Goal: Communication & Community: Answer question/provide support

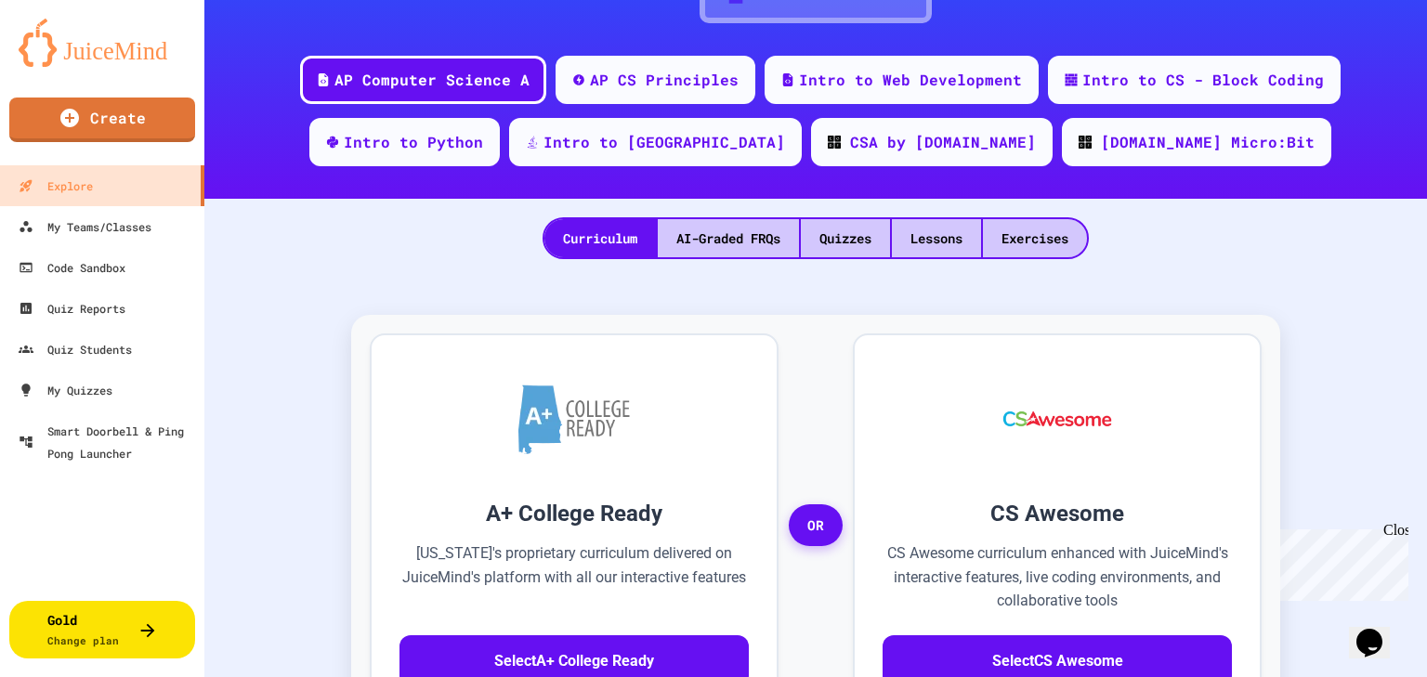
scroll to position [297, 0]
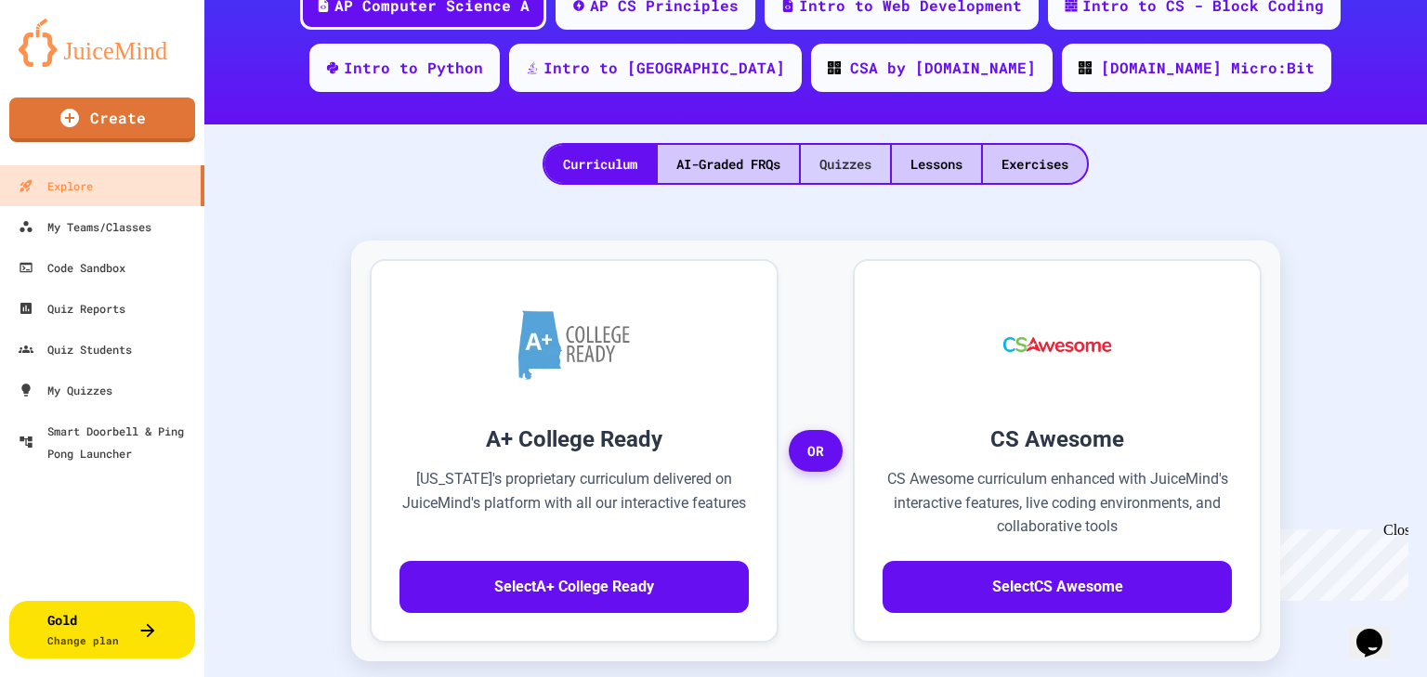
click at [830, 160] on div "Quizzes" at bounding box center [845, 164] width 89 height 38
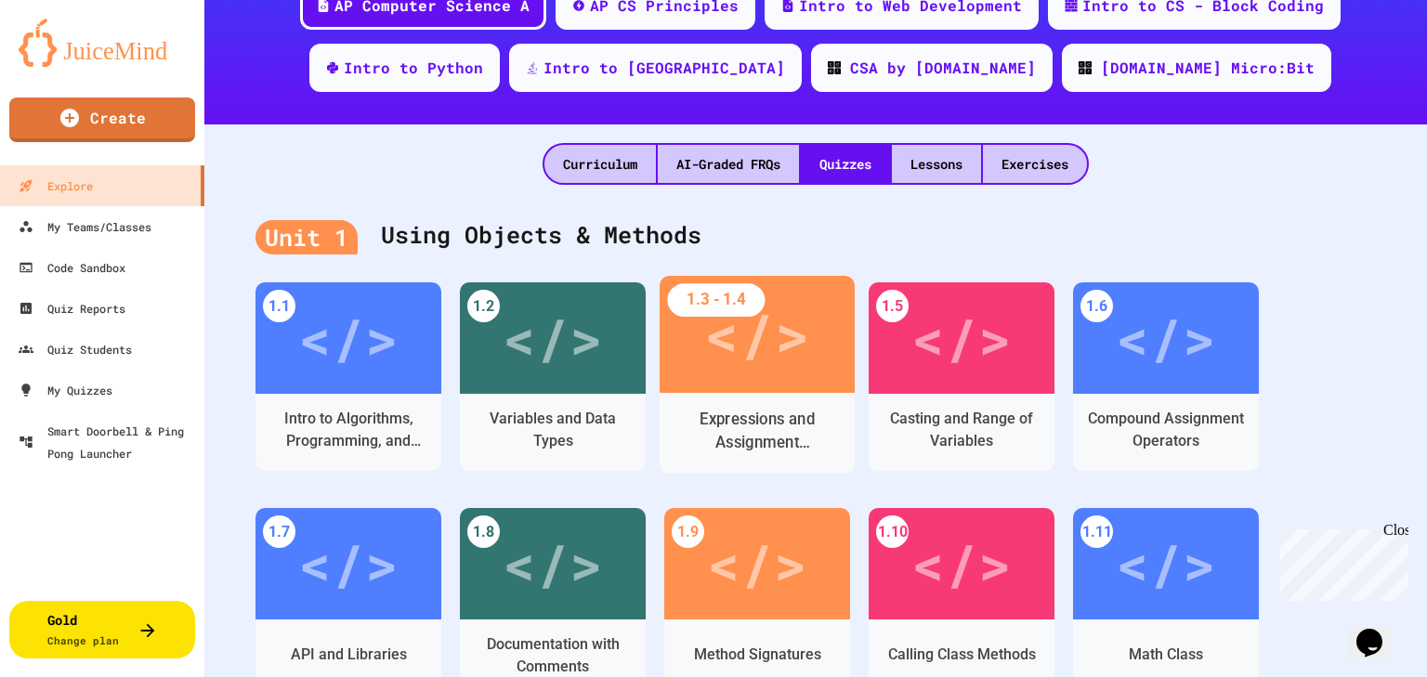
click at [752, 421] on div "Expressions and Assignment Statements" at bounding box center [757, 431] width 166 height 46
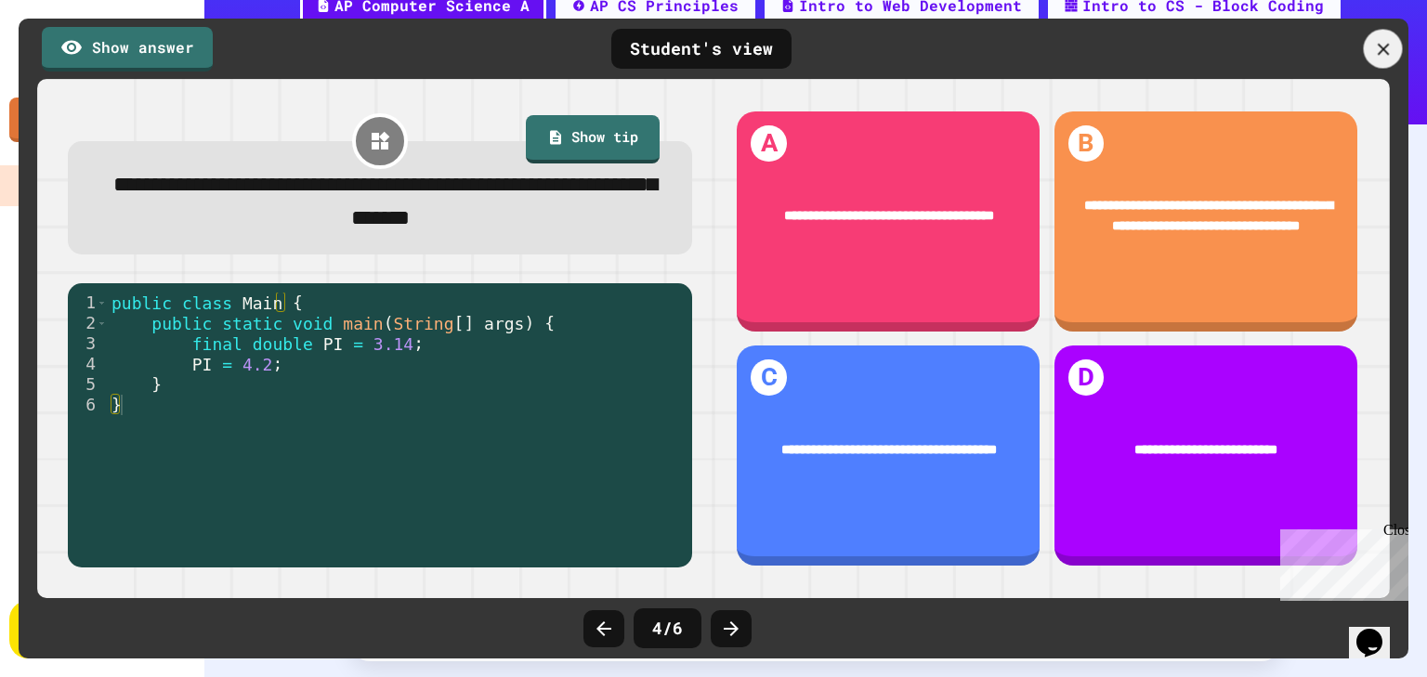
click at [1386, 49] on icon at bounding box center [1383, 49] width 20 height 20
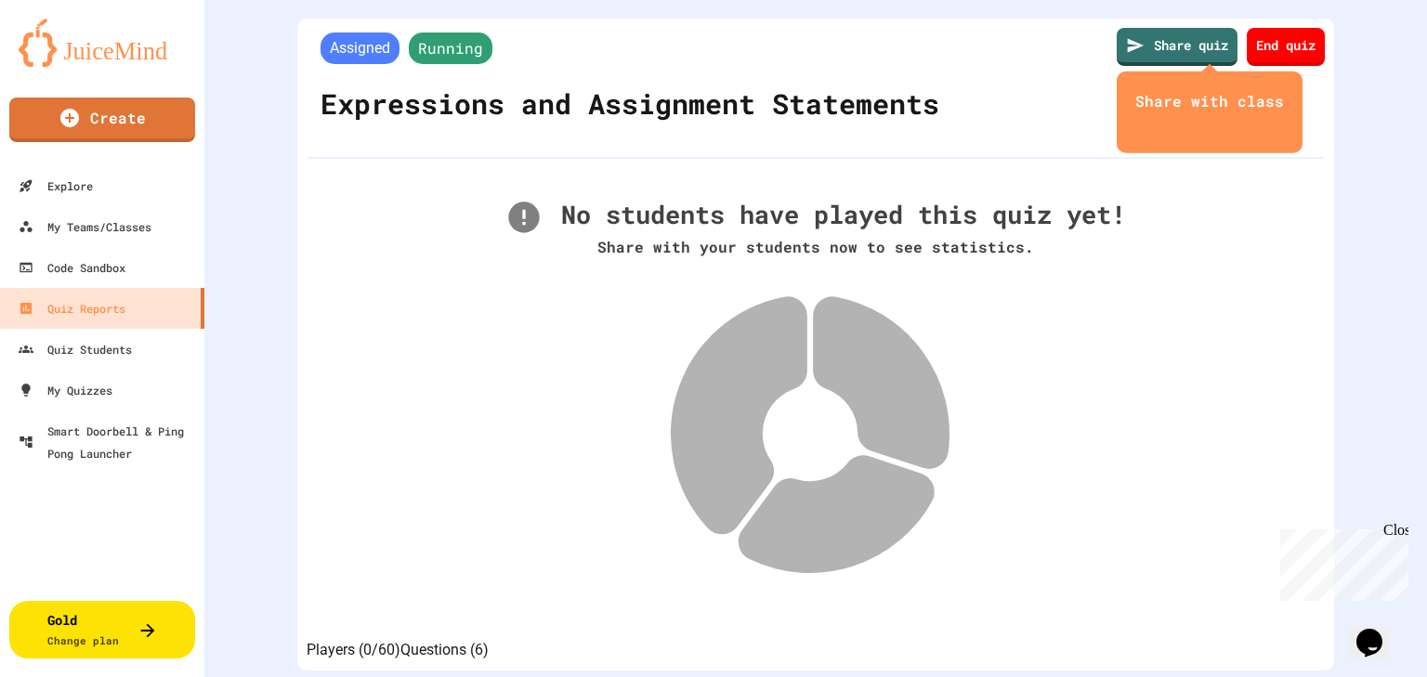
scroll to position [149, 0]
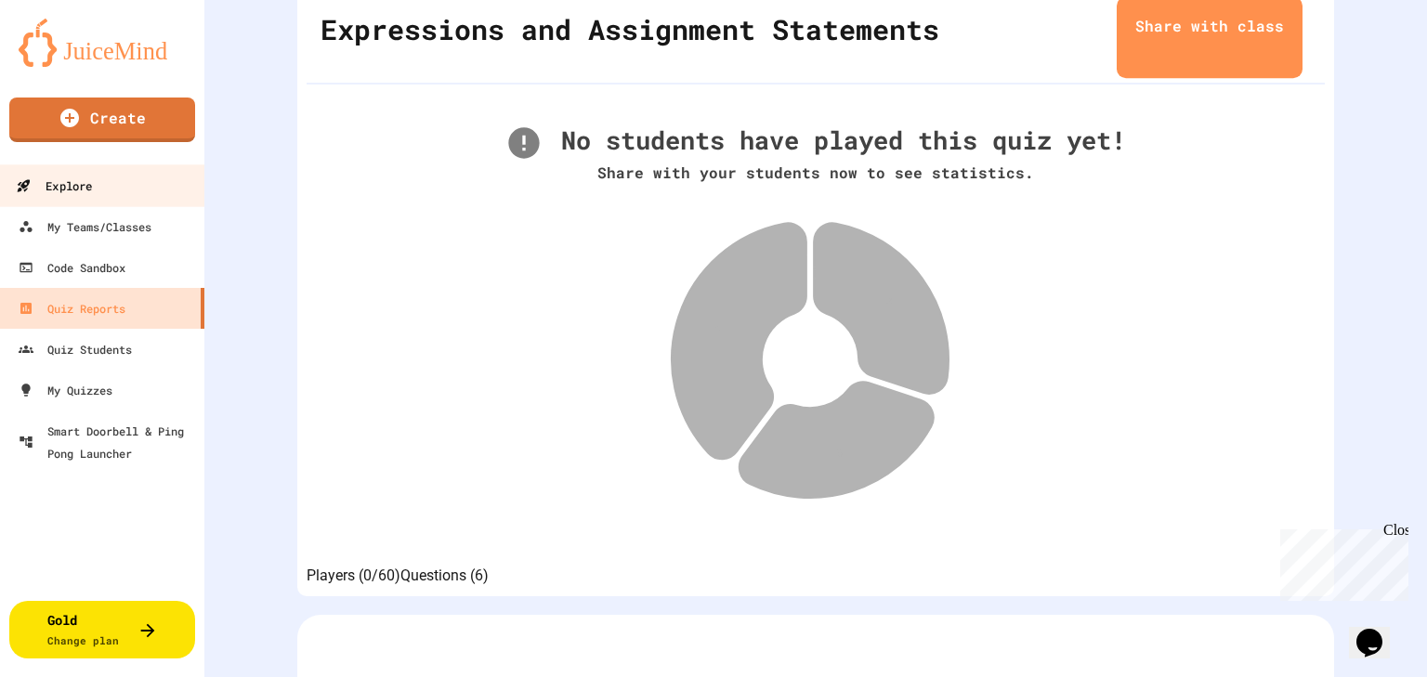
click at [88, 190] on div "Explore" at bounding box center [54, 186] width 76 height 23
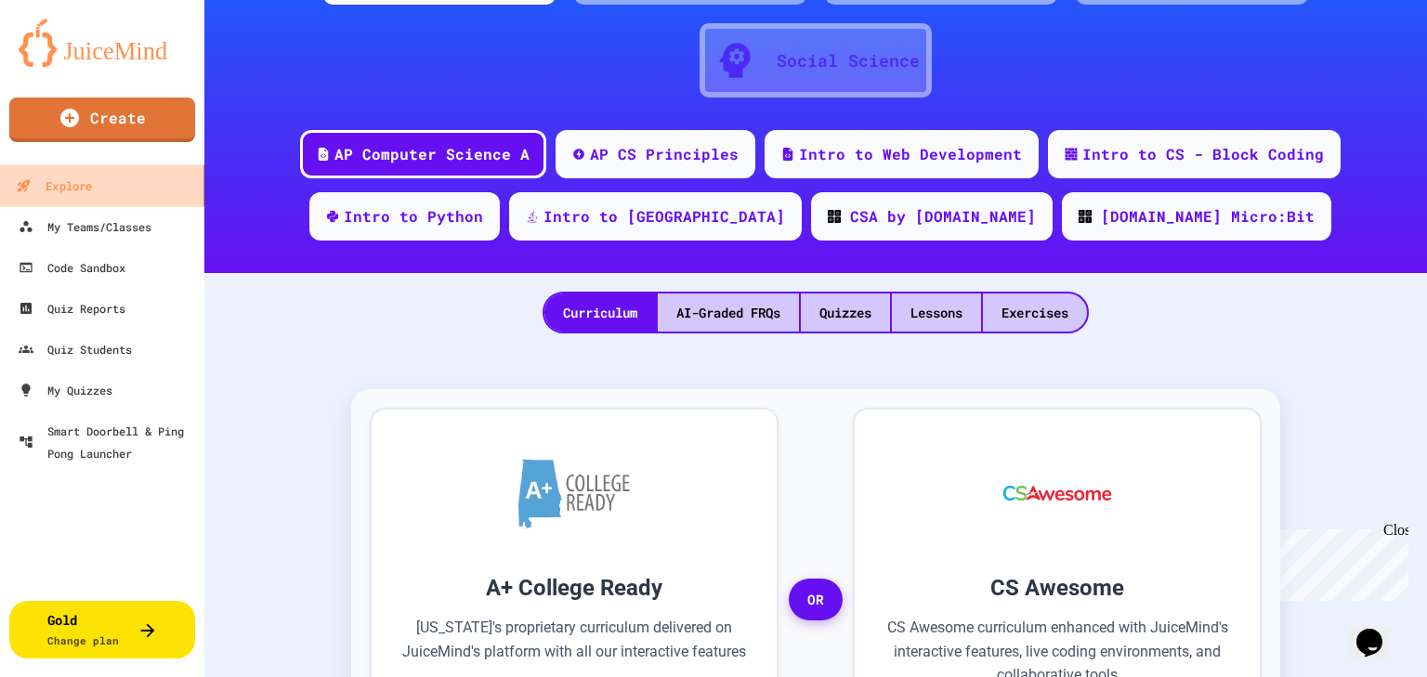
scroll to position [1, 0]
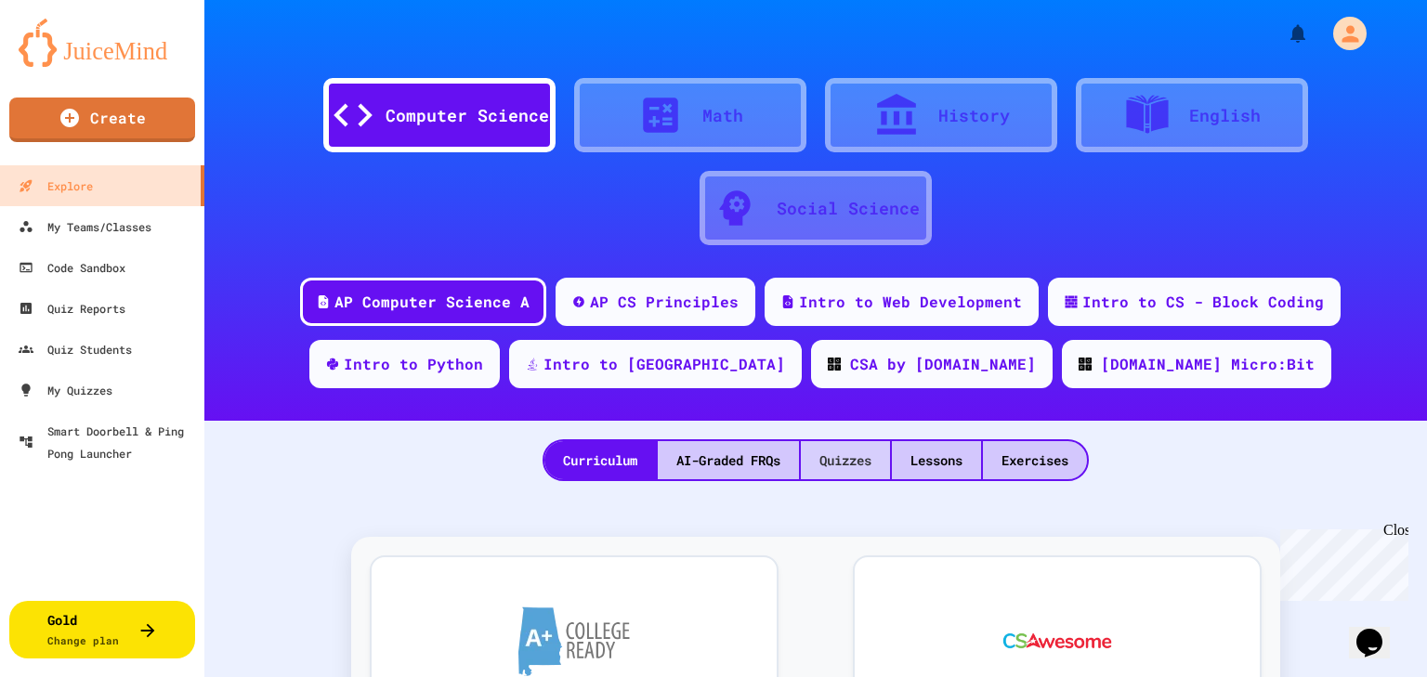
click at [865, 459] on div "Quizzes" at bounding box center [845, 460] width 89 height 38
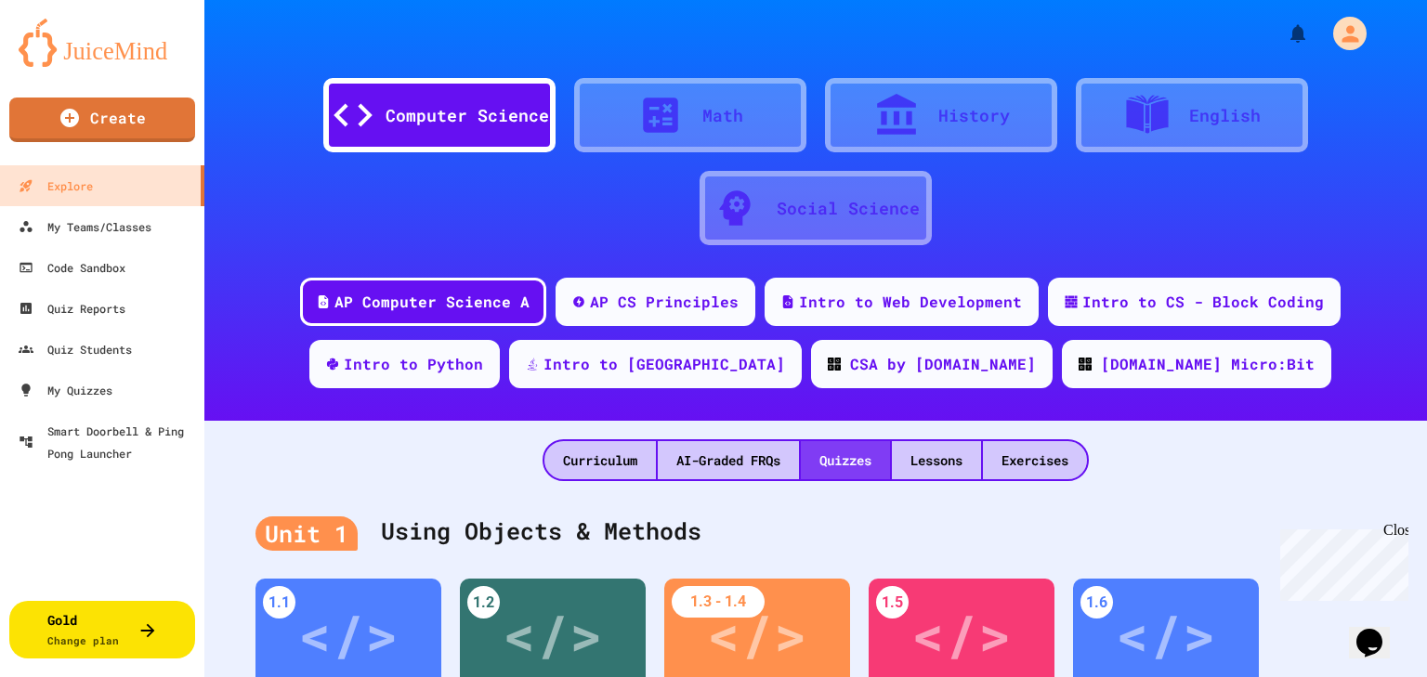
scroll to position [298, 0]
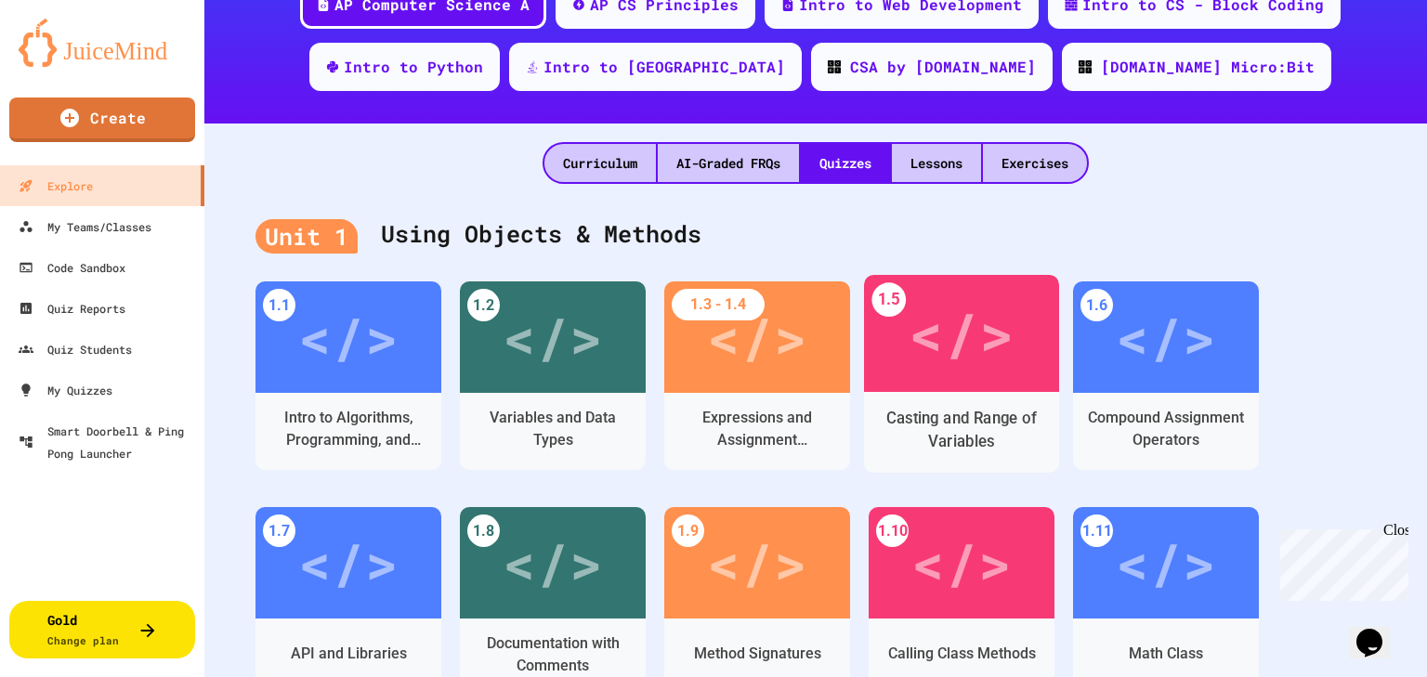
click at [958, 392] on div "Casting and Range of Variables" at bounding box center [961, 432] width 195 height 81
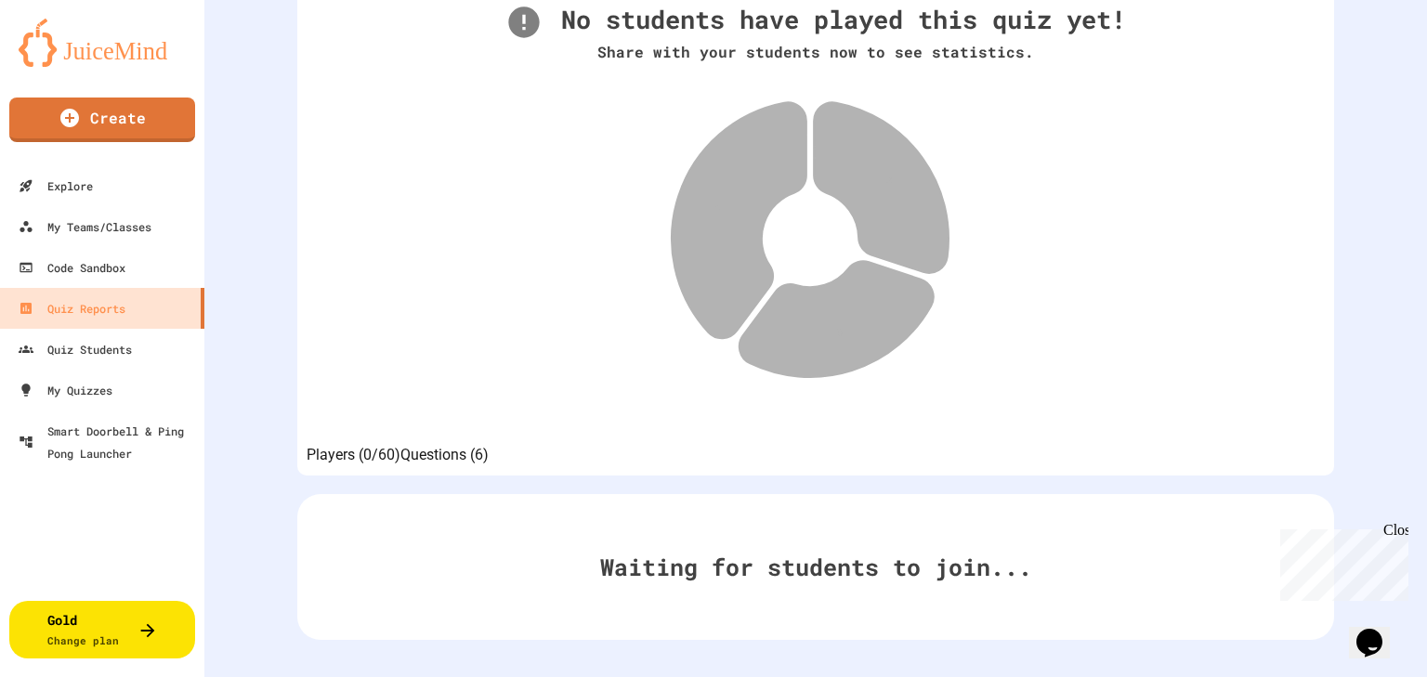
scroll to position [80, 0]
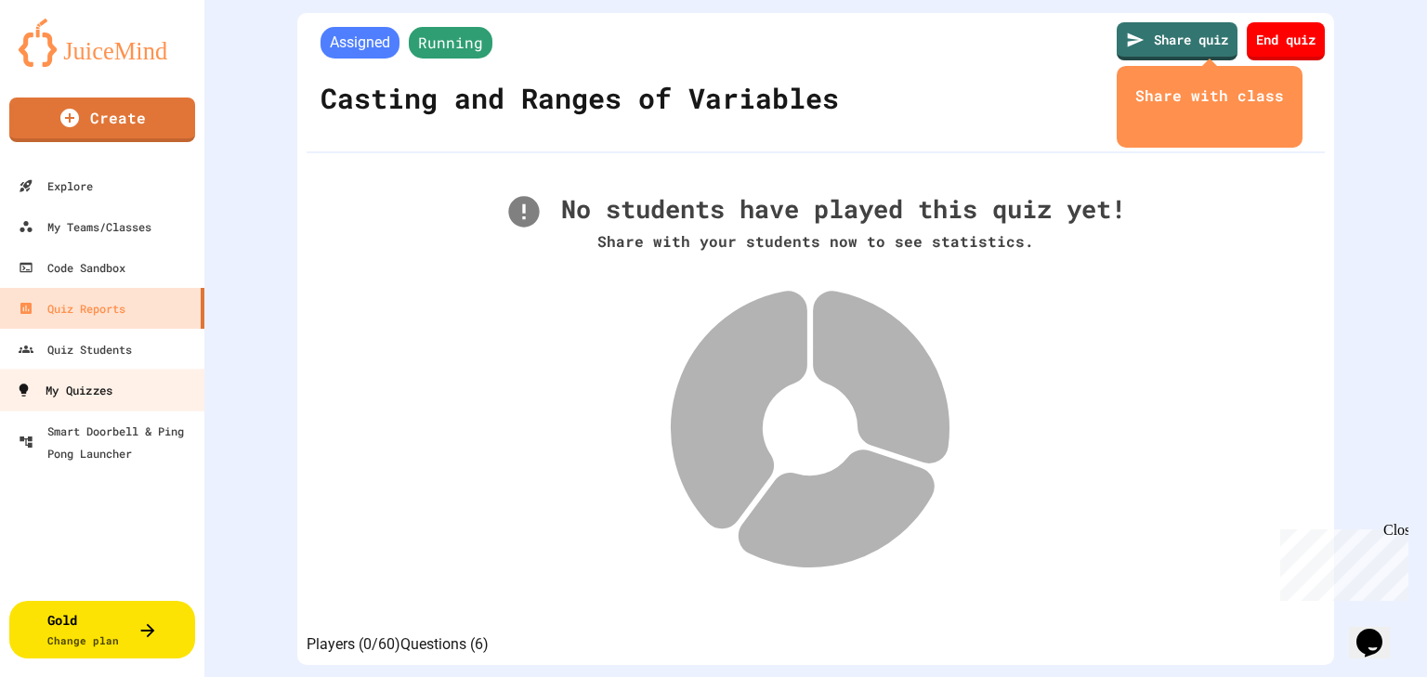
click at [108, 386] on div "My Quizzes" at bounding box center [64, 390] width 97 height 23
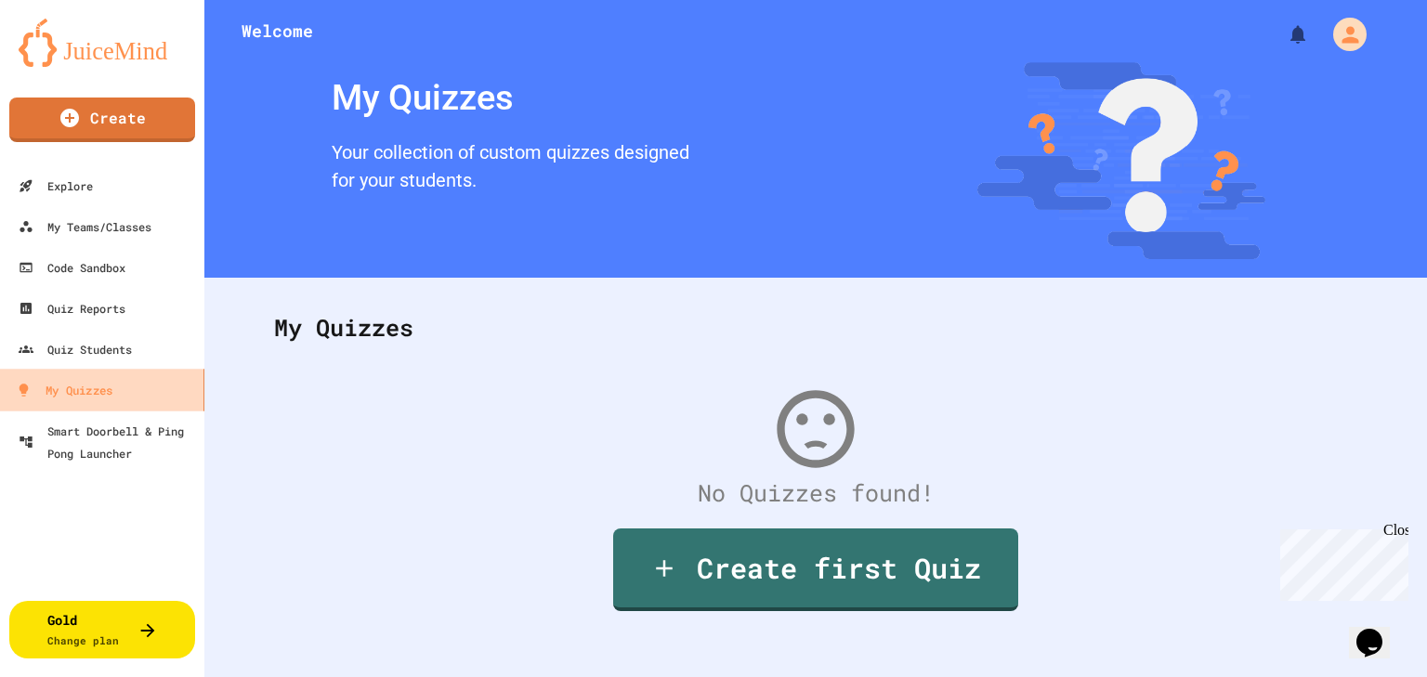
click at [108, 386] on div "My Quizzes" at bounding box center [64, 390] width 97 height 23
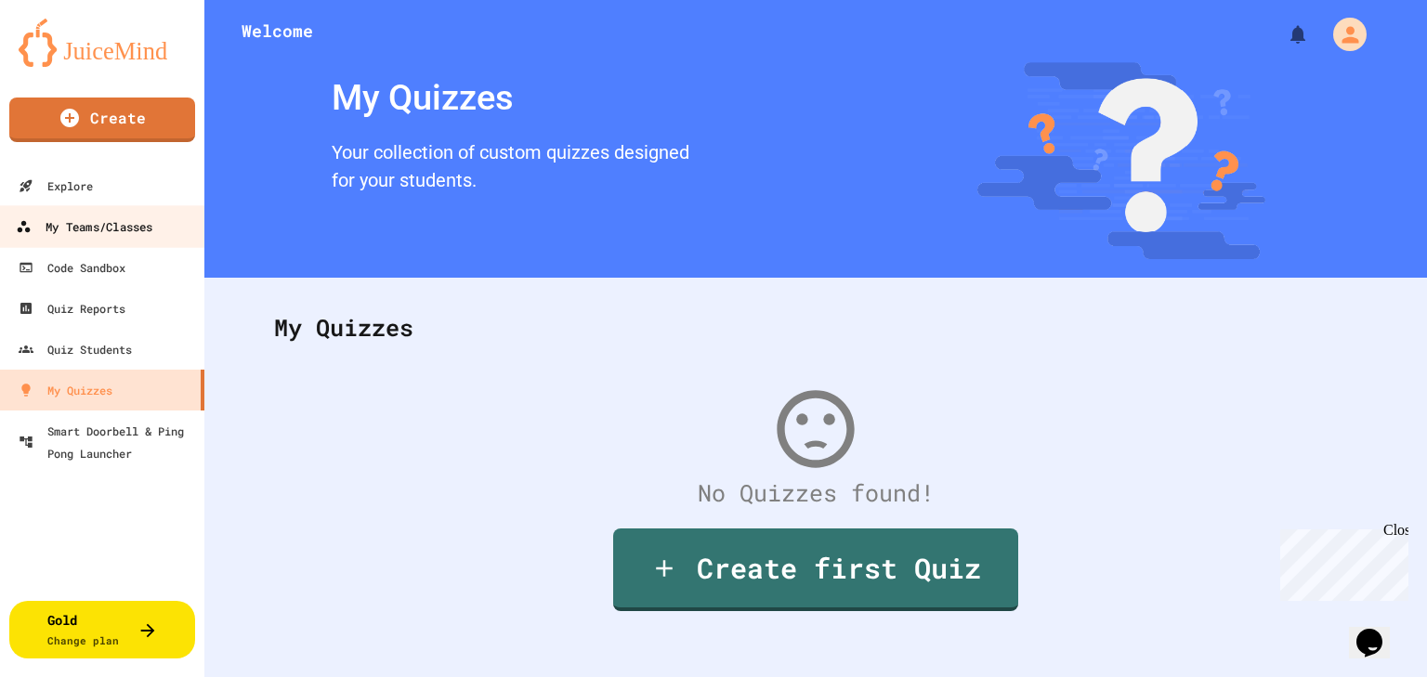
click at [96, 234] on div "My Teams/Classes" at bounding box center [84, 227] width 137 height 23
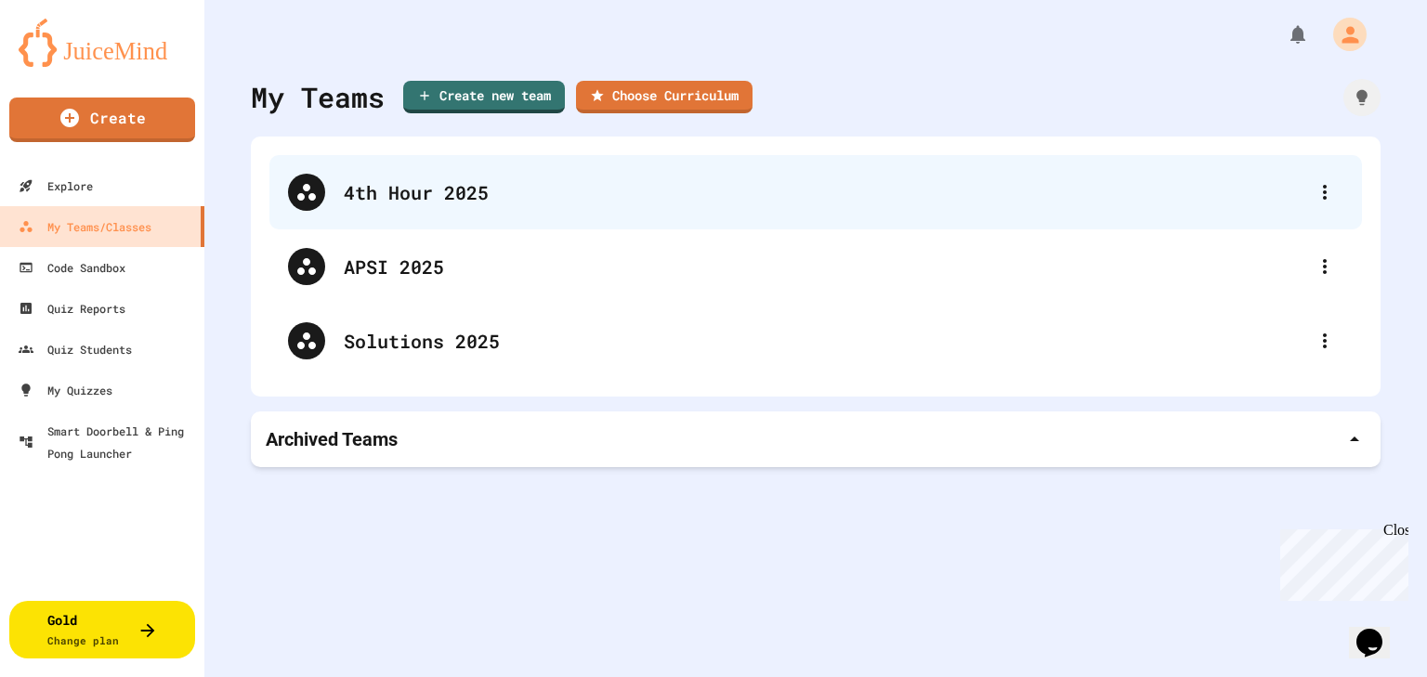
click at [430, 188] on div "4th Hour 2025" at bounding box center [825, 192] width 962 height 28
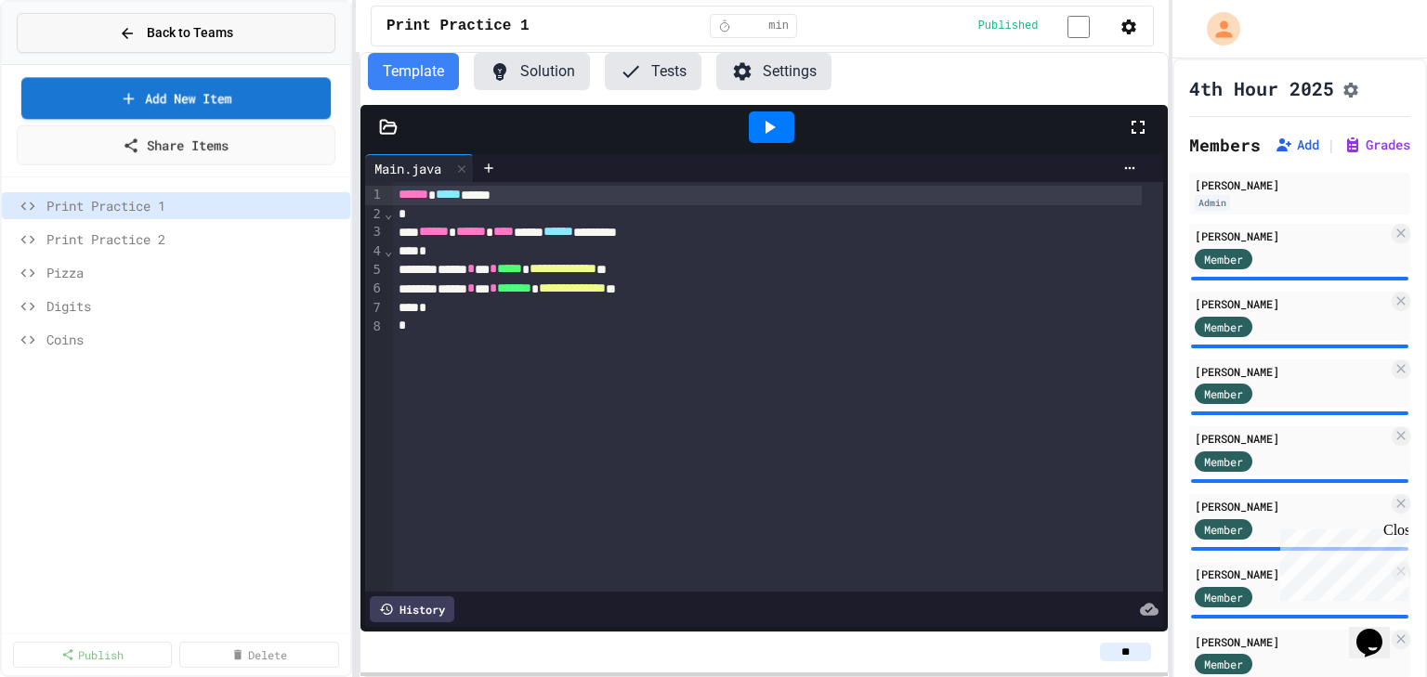
click at [175, 41] on span "Back to Teams" at bounding box center [190, 33] width 86 height 20
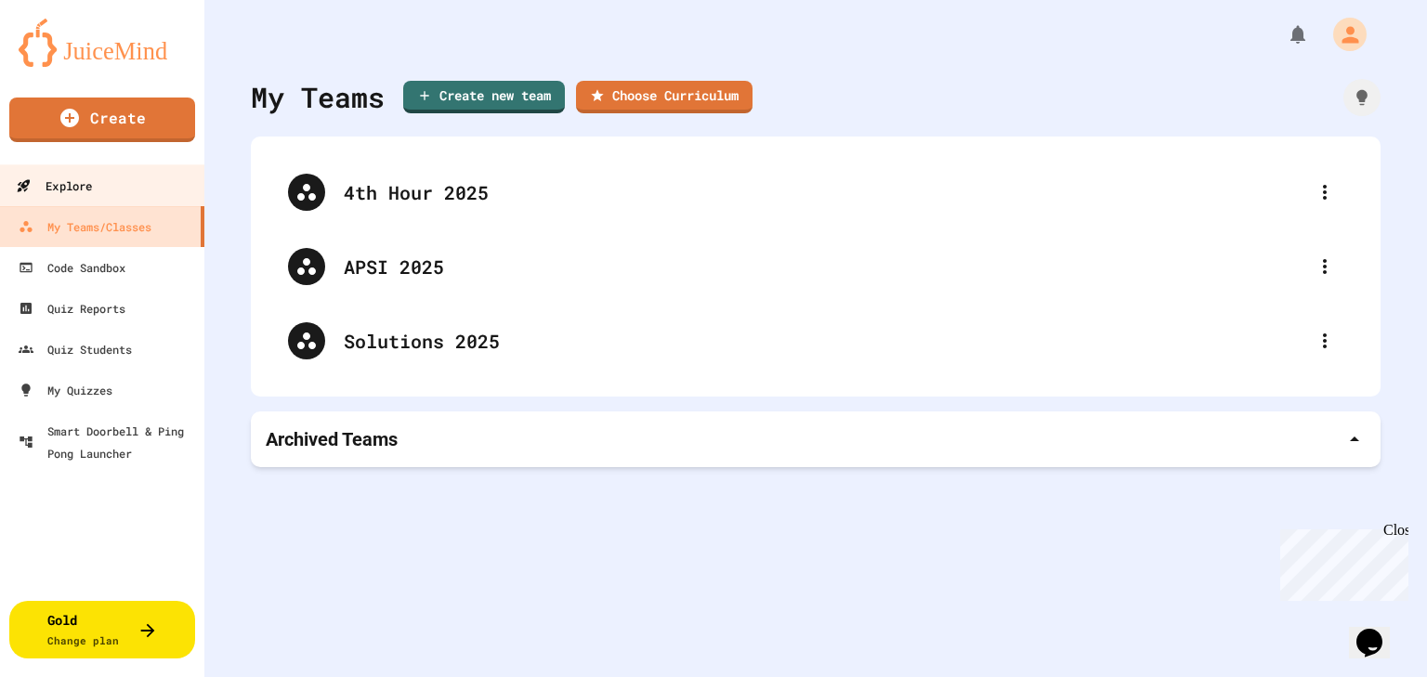
click at [109, 189] on link "Explore" at bounding box center [102, 185] width 211 height 42
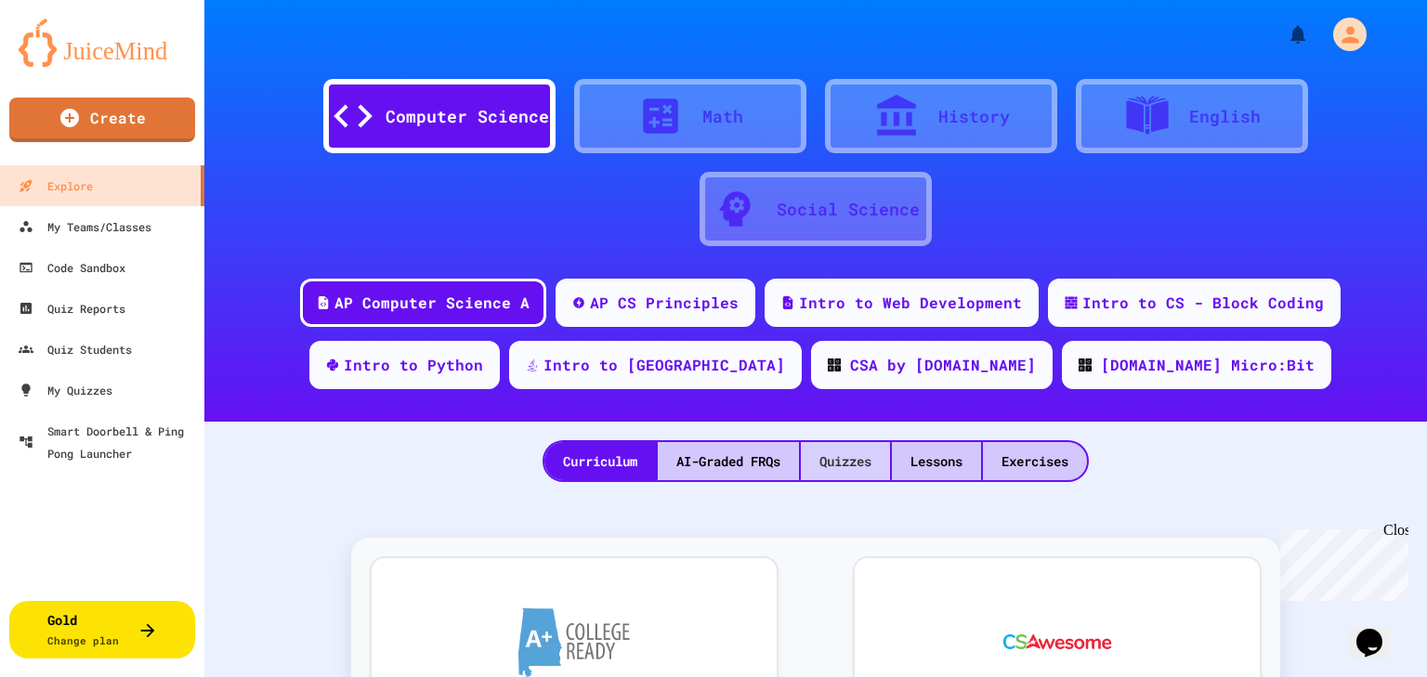
click at [848, 464] on div "Quizzes" at bounding box center [845, 461] width 89 height 38
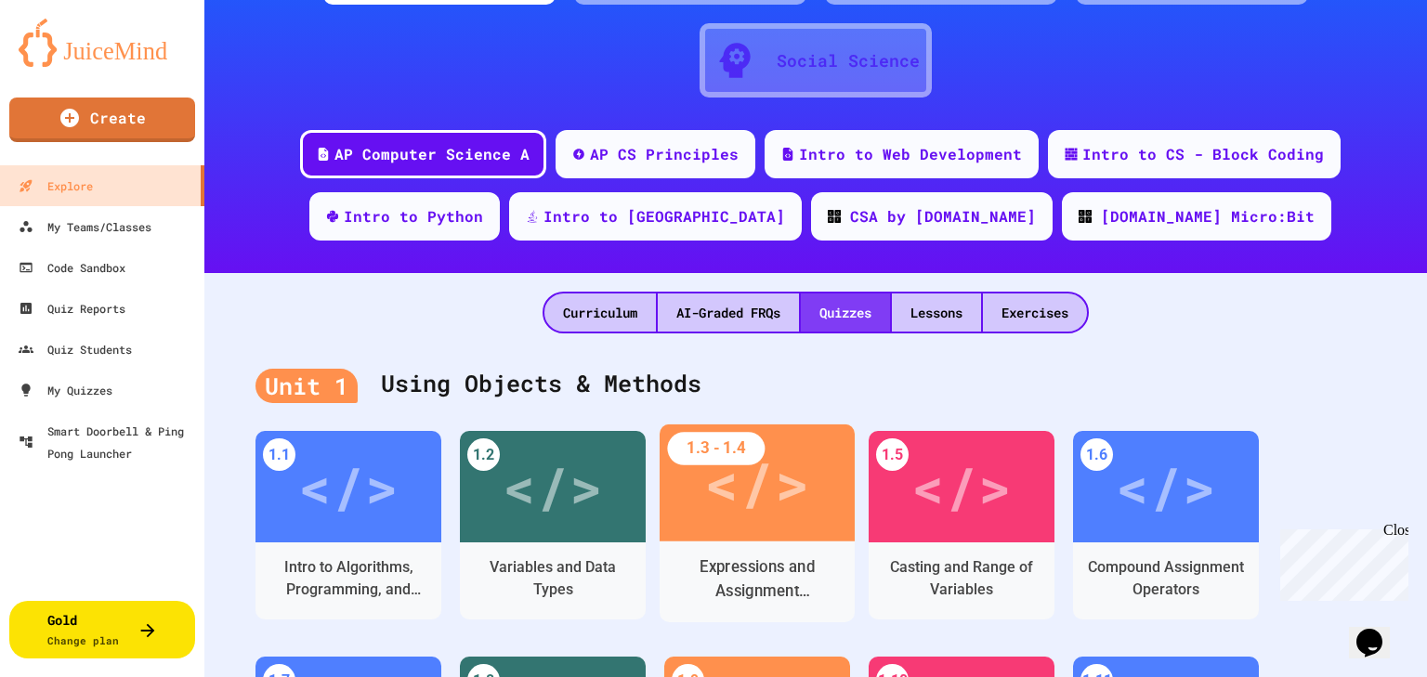
scroll to position [297, 0]
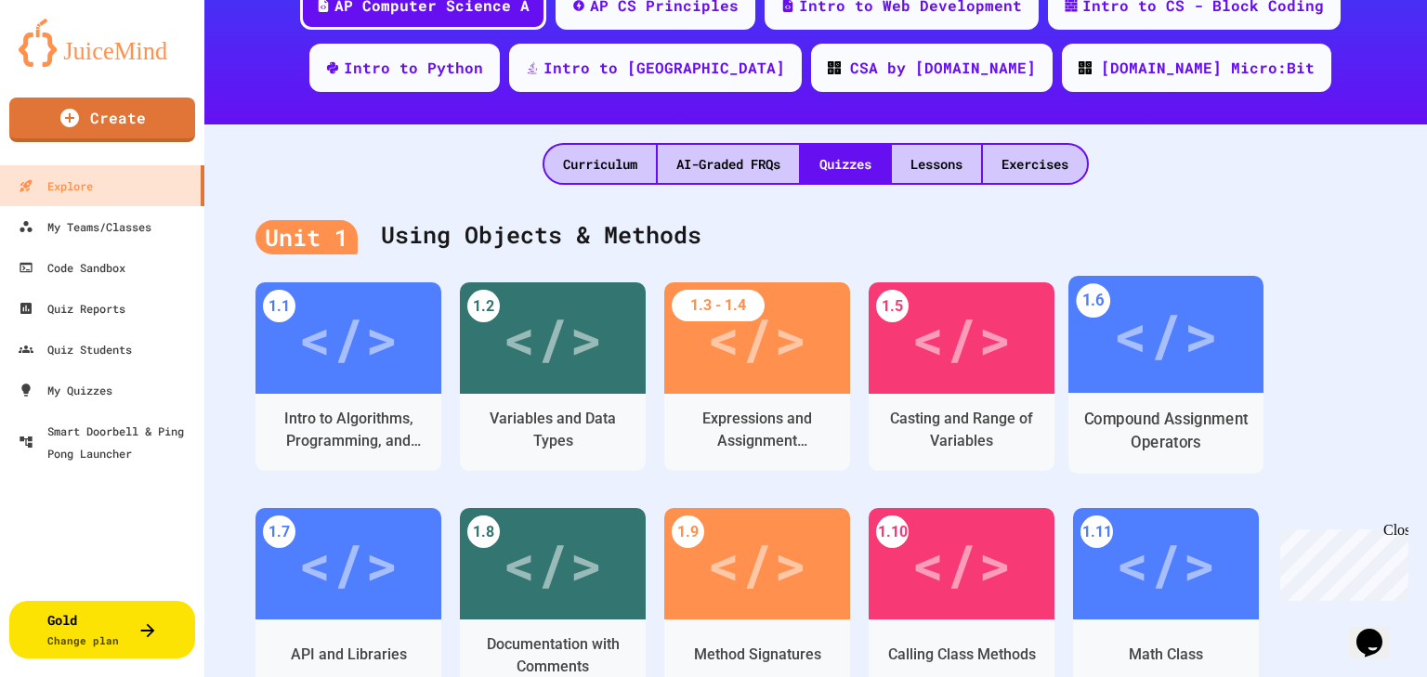
click at [1203, 424] on div "Compound Assignment Operators" at bounding box center [1166, 431] width 166 height 46
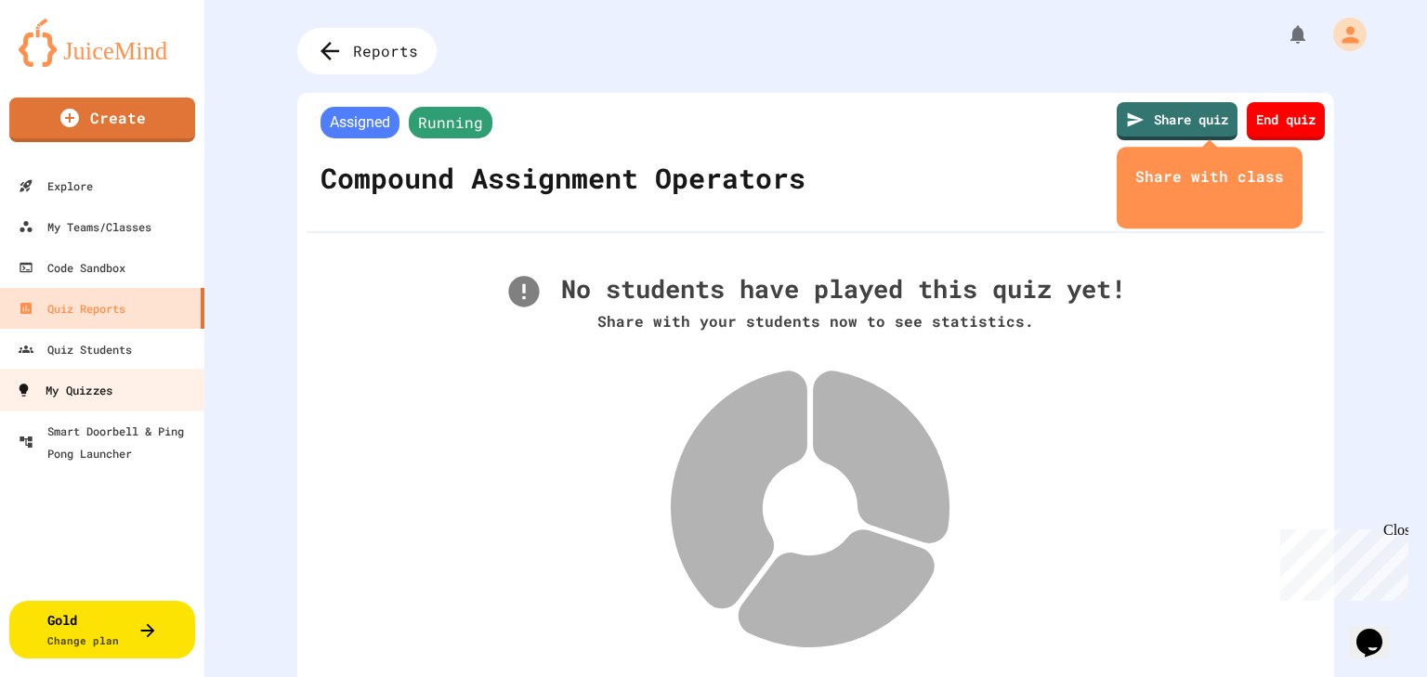
click at [112, 395] on div "My Quizzes" at bounding box center [64, 390] width 97 height 23
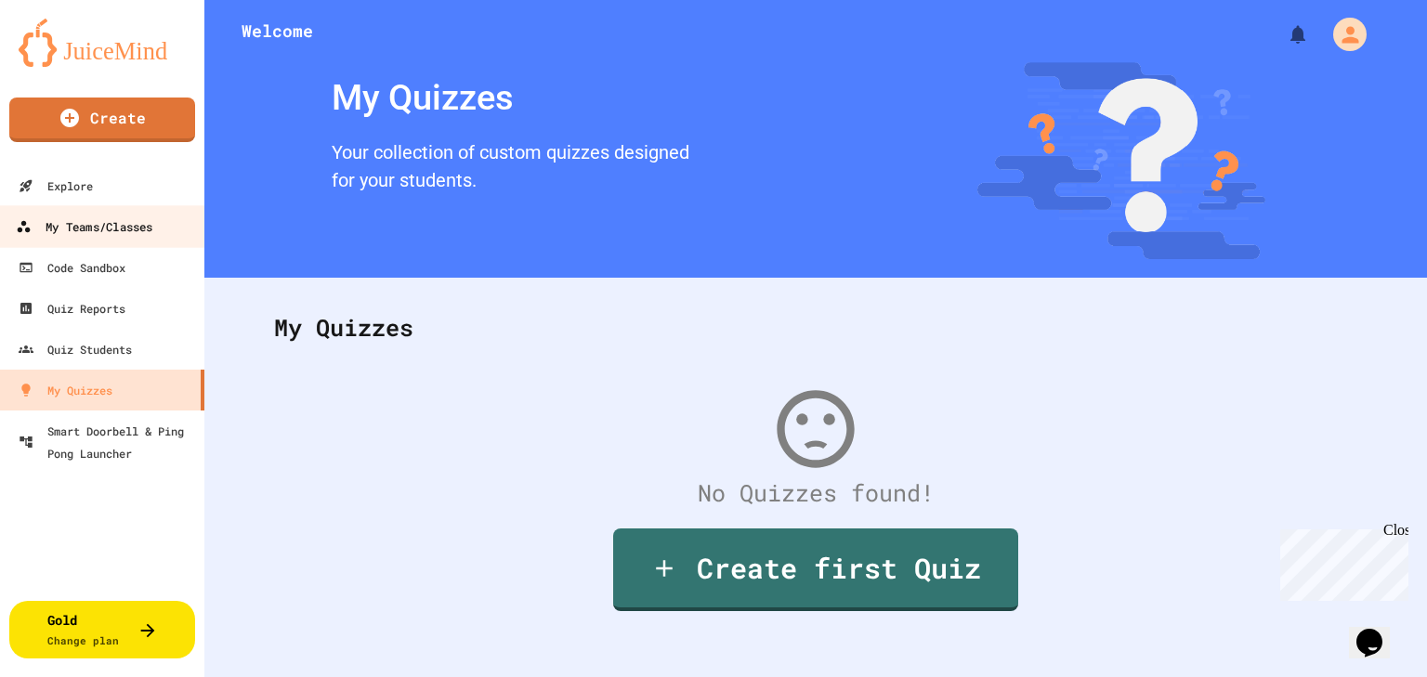
click at [157, 228] on link "My Teams/Classes" at bounding box center [102, 226] width 211 height 42
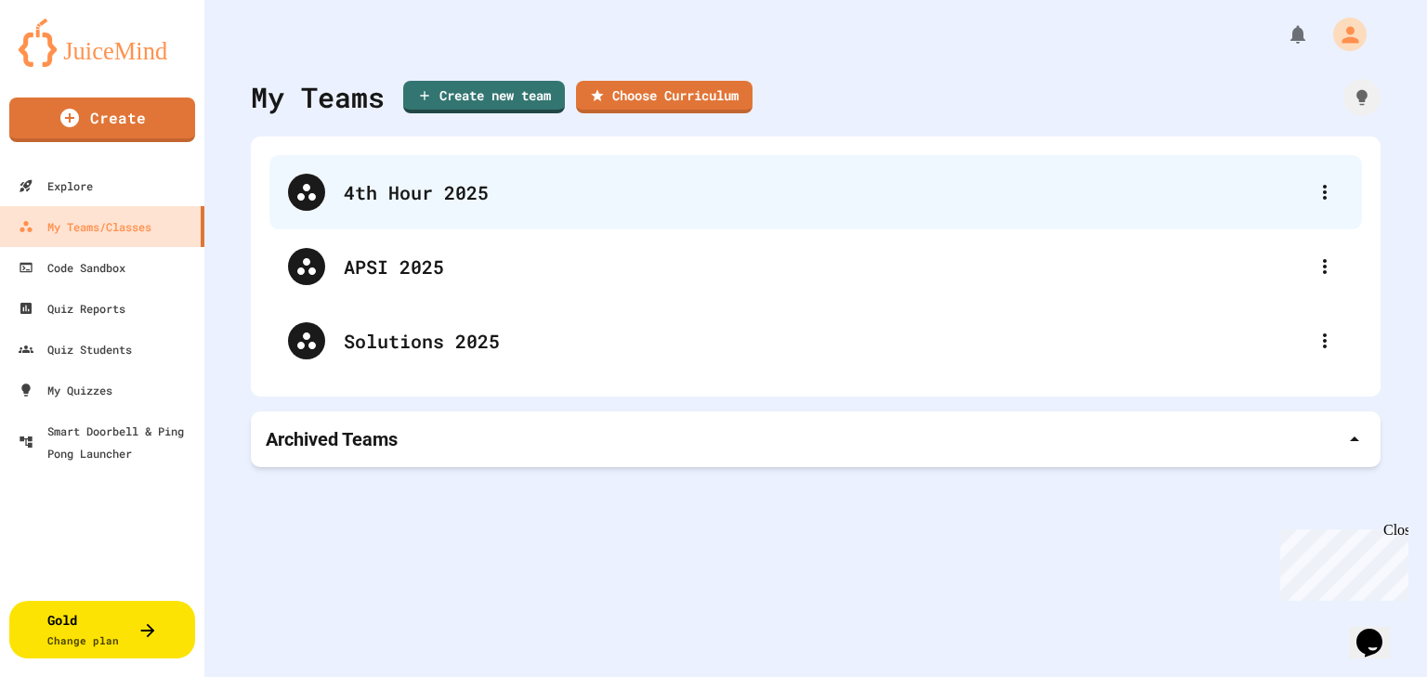
click at [424, 204] on div "4th Hour 2025" at bounding box center [825, 192] width 962 height 28
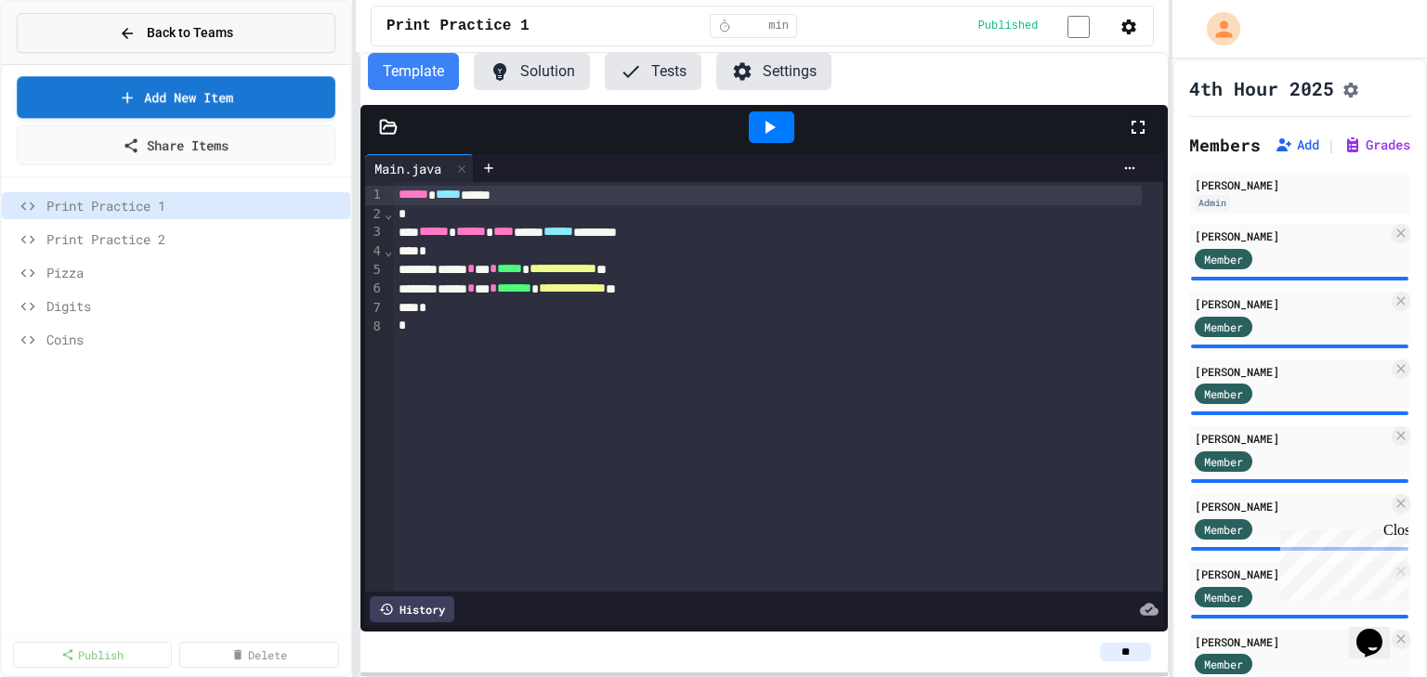
click at [178, 36] on span "Back to Teams" at bounding box center [190, 33] width 86 height 20
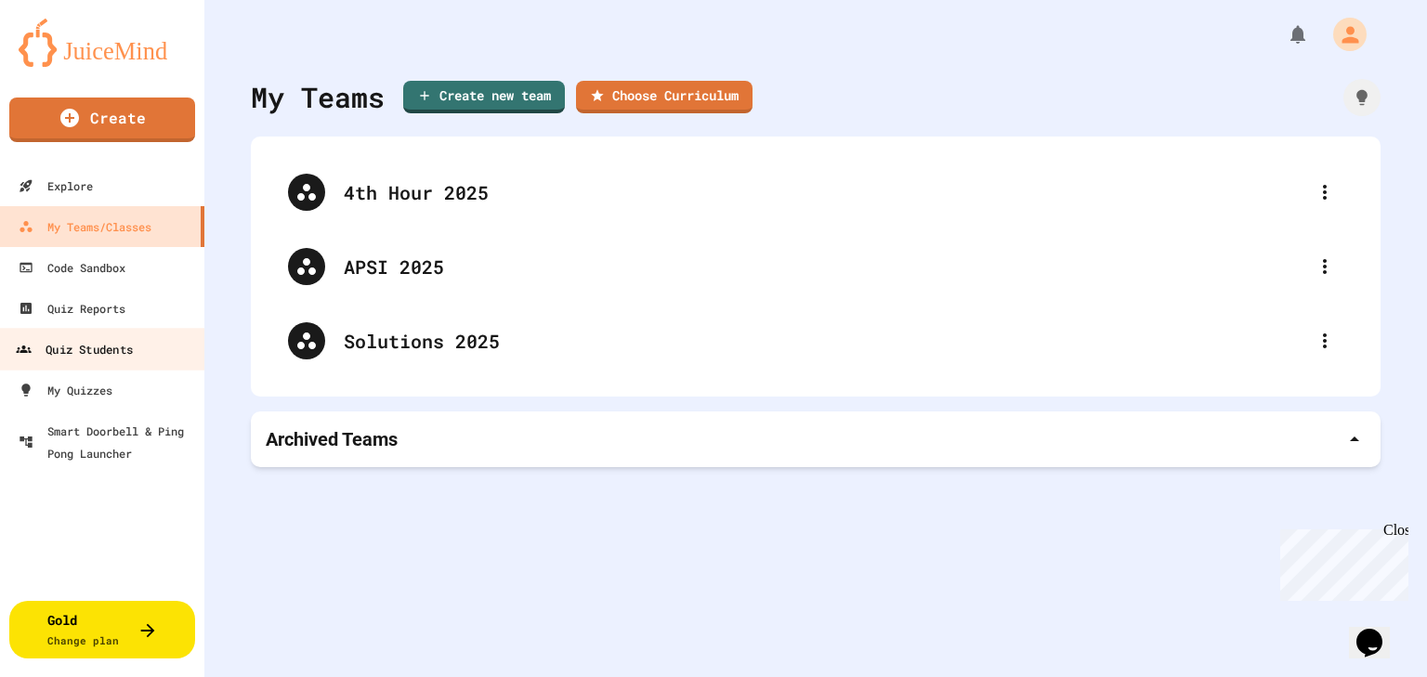
click at [124, 354] on div "Quiz Students" at bounding box center [74, 349] width 117 height 23
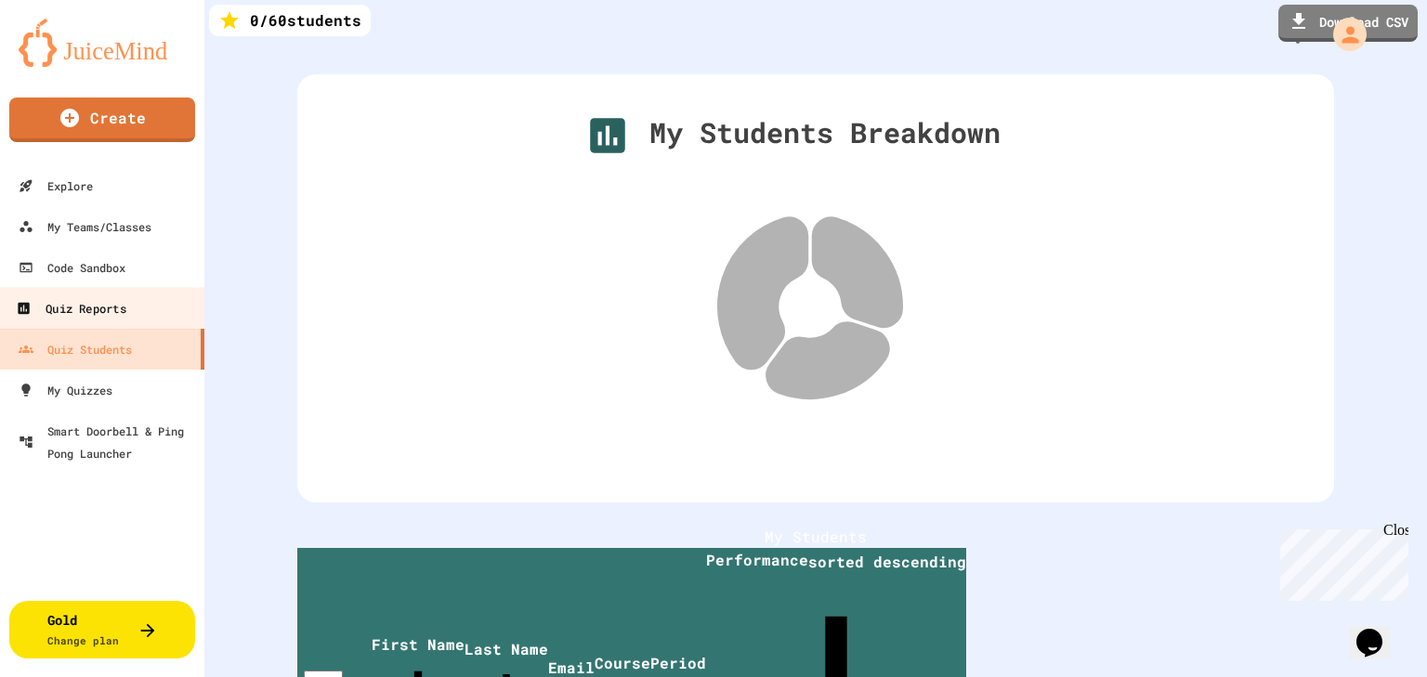
click at [137, 301] on link "Quiz Reports" at bounding box center [102, 308] width 211 height 42
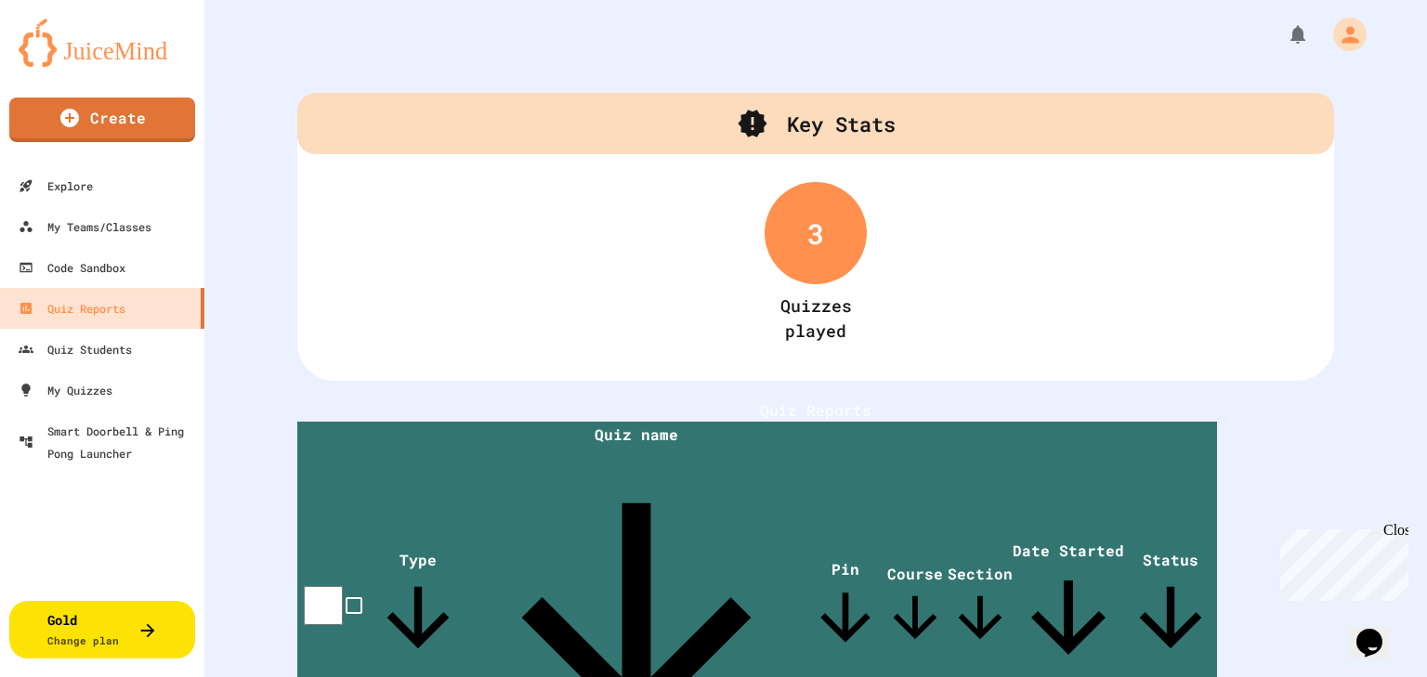
scroll to position [74, 0]
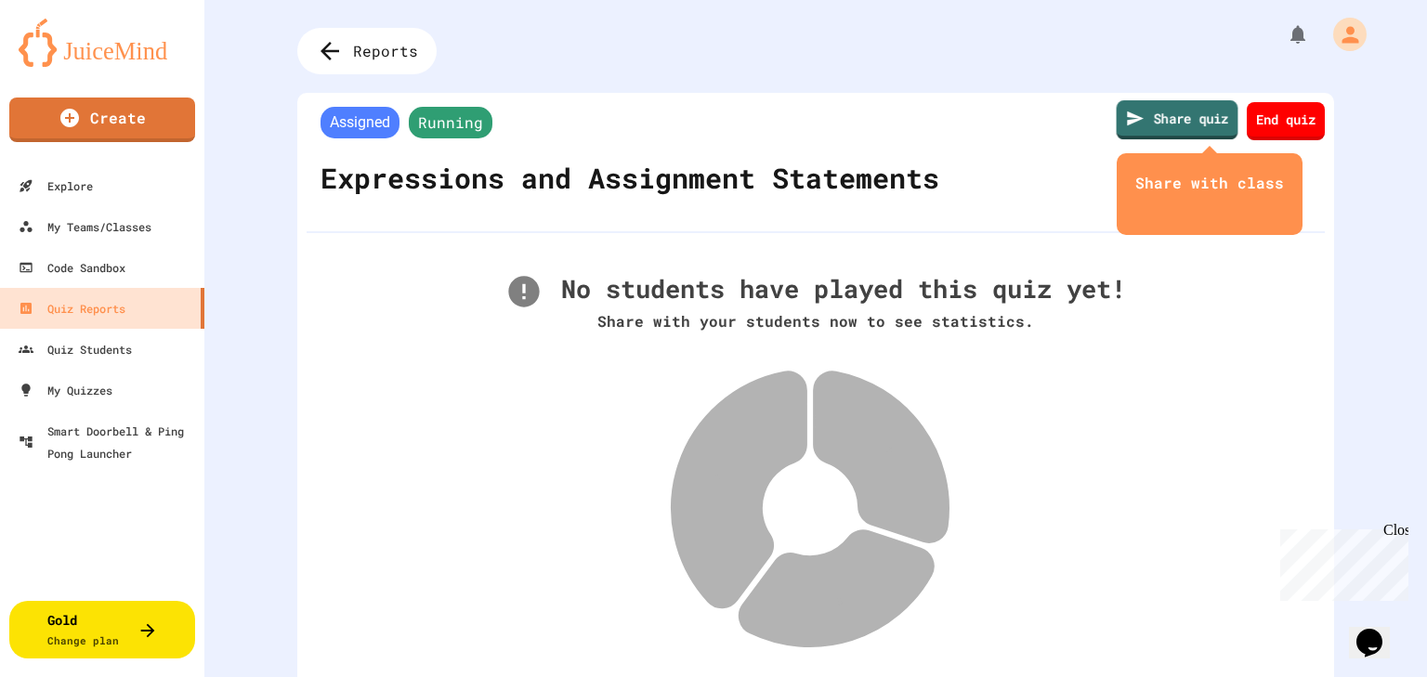
click at [1149, 122] on link "Share quiz" at bounding box center [1178, 119] width 122 height 39
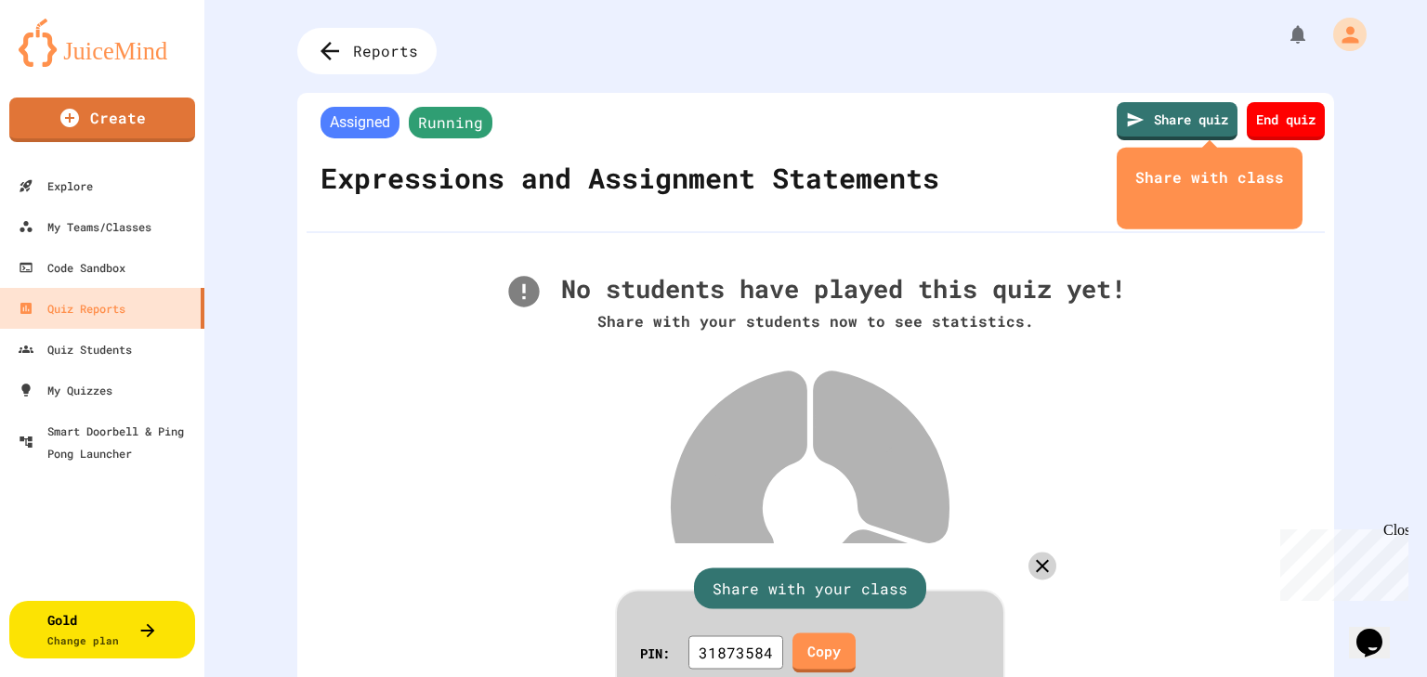
click at [1035, 558] on icon at bounding box center [1043, 566] width 16 height 16
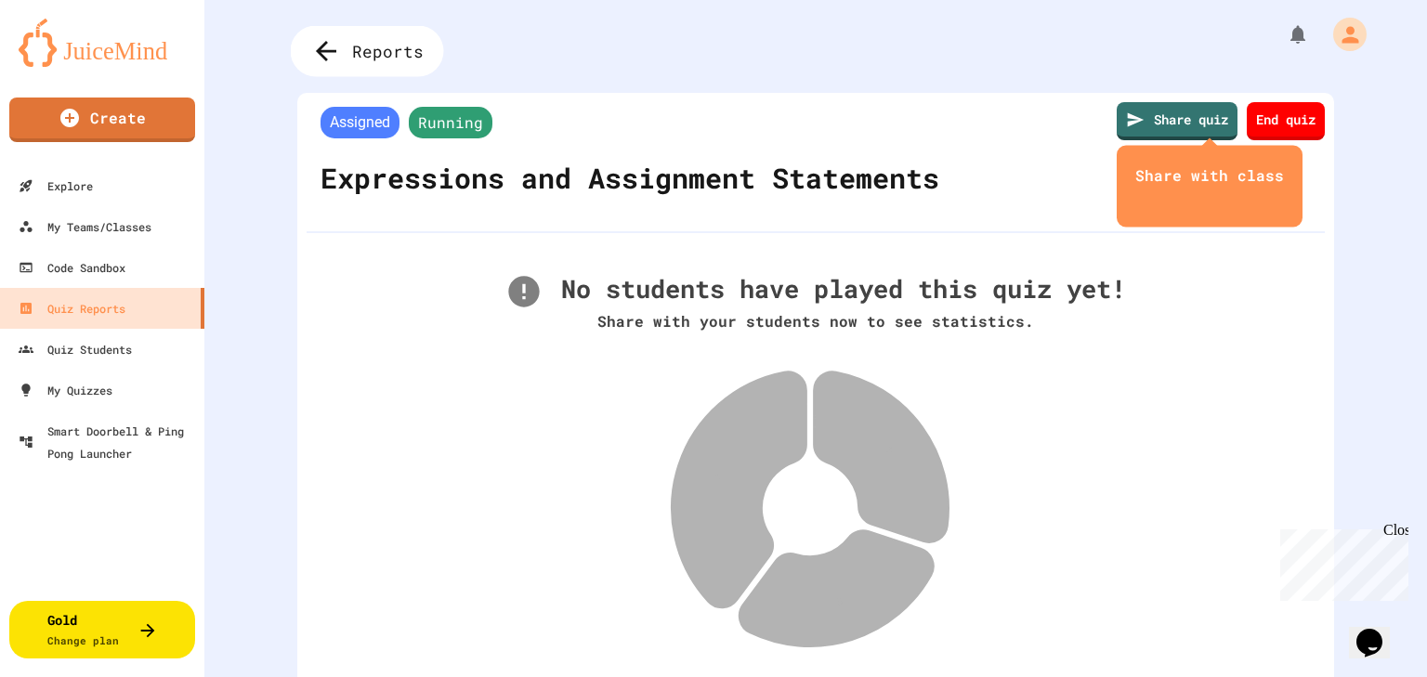
click at [351, 67] on div "Reports" at bounding box center [367, 51] width 153 height 51
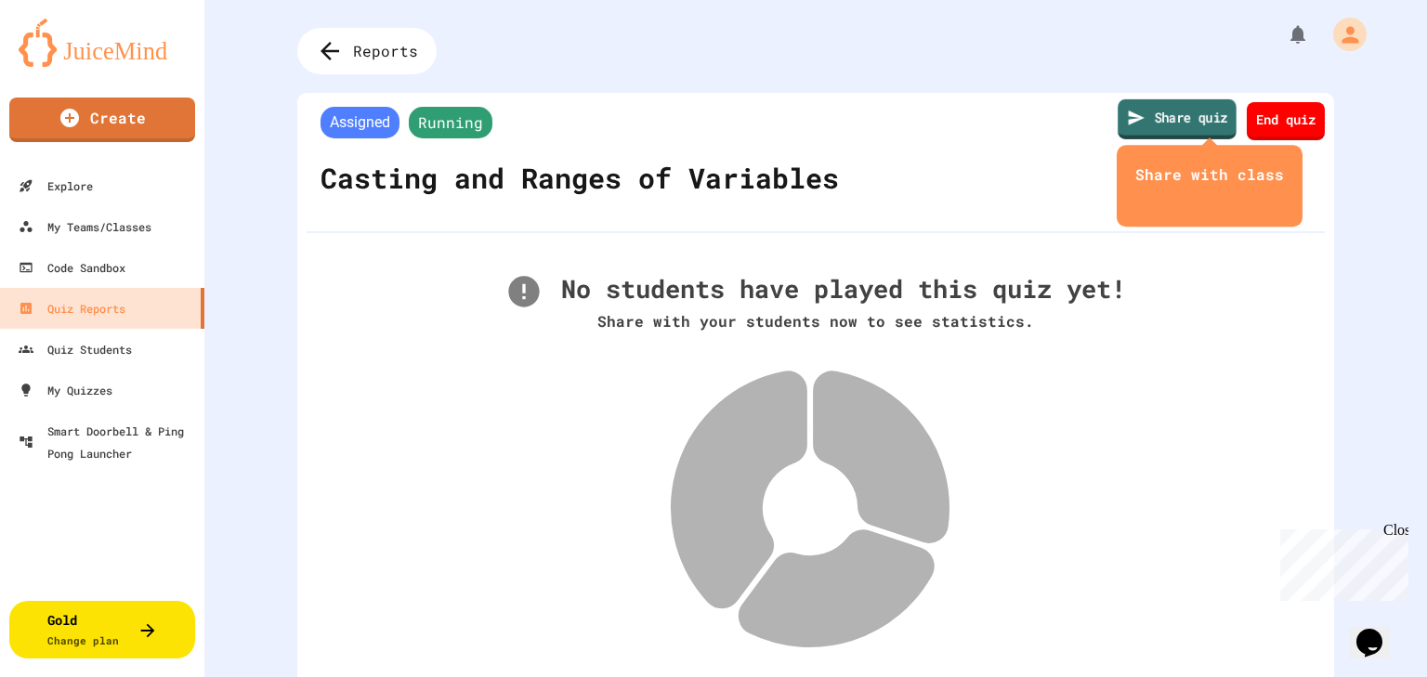
click at [1179, 123] on link "Share quiz" at bounding box center [1177, 119] width 119 height 40
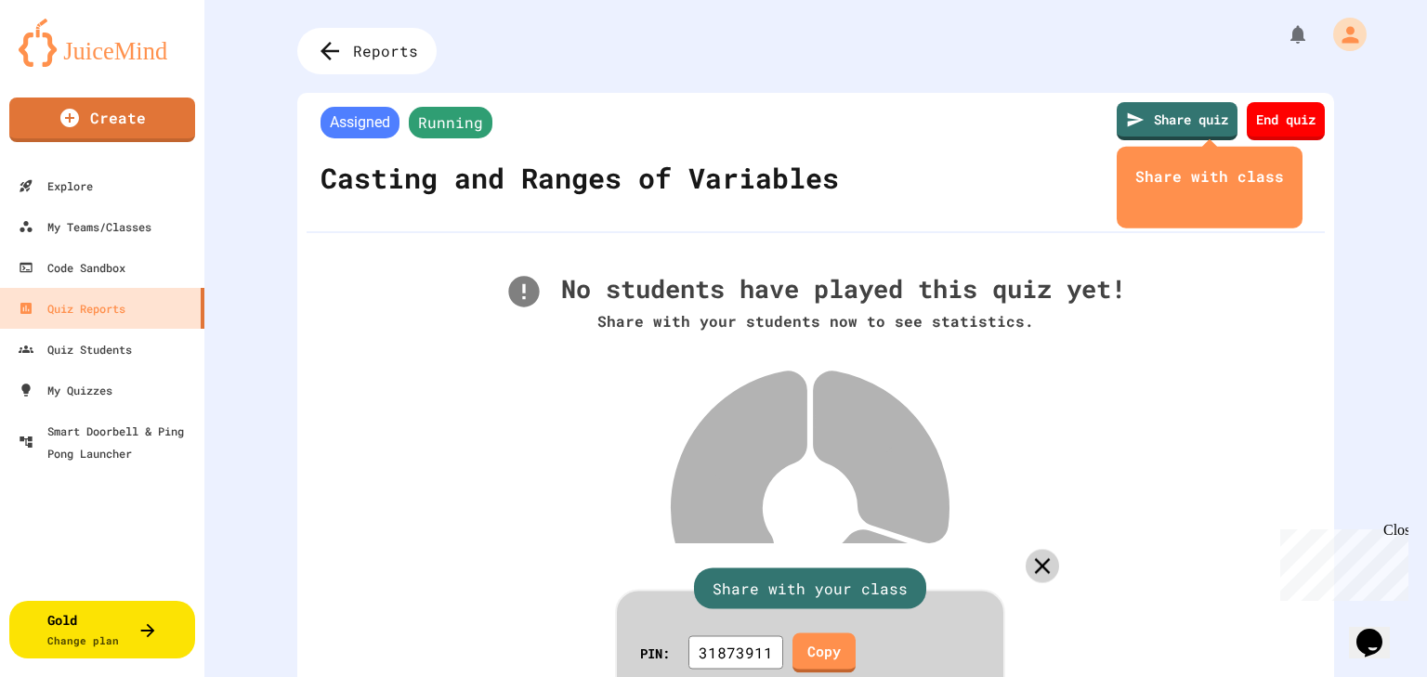
click at [1029, 553] on icon at bounding box center [1042, 566] width 27 height 27
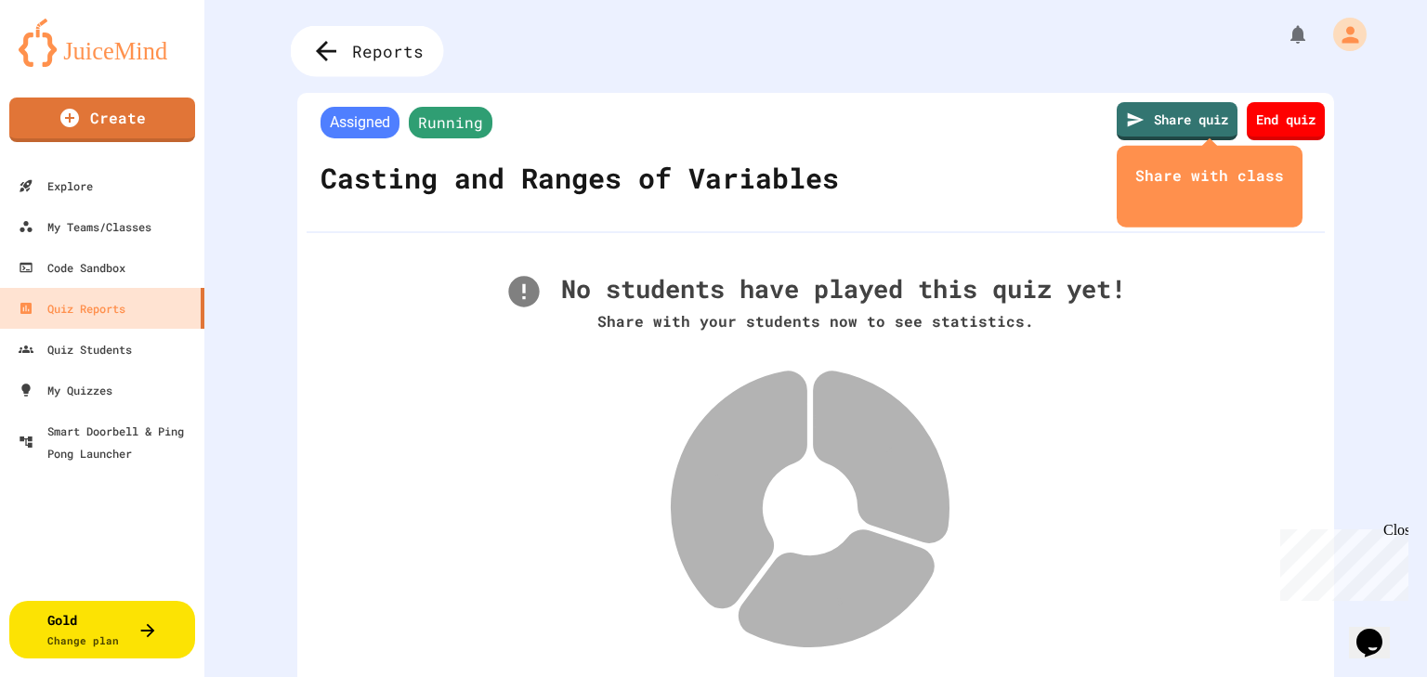
click at [323, 64] on icon at bounding box center [326, 51] width 31 height 31
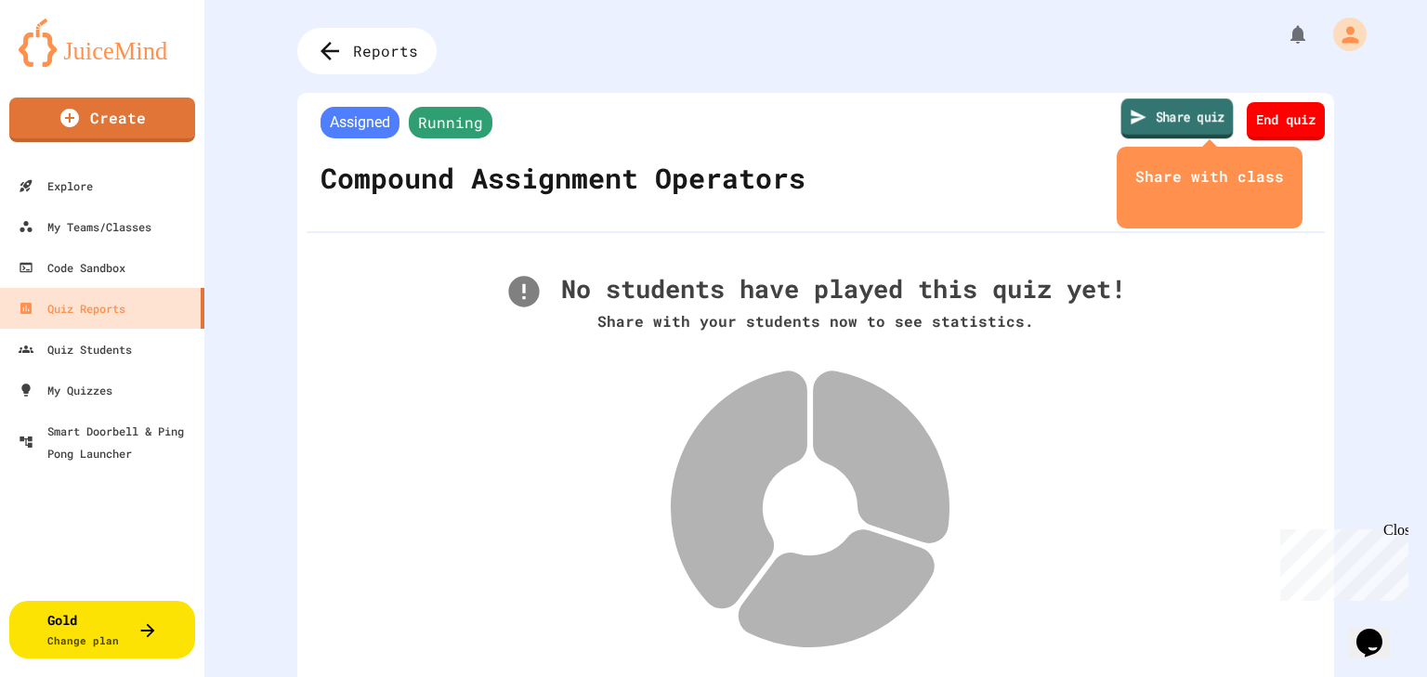
click at [1133, 118] on link "Share quiz" at bounding box center [1177, 118] width 112 height 40
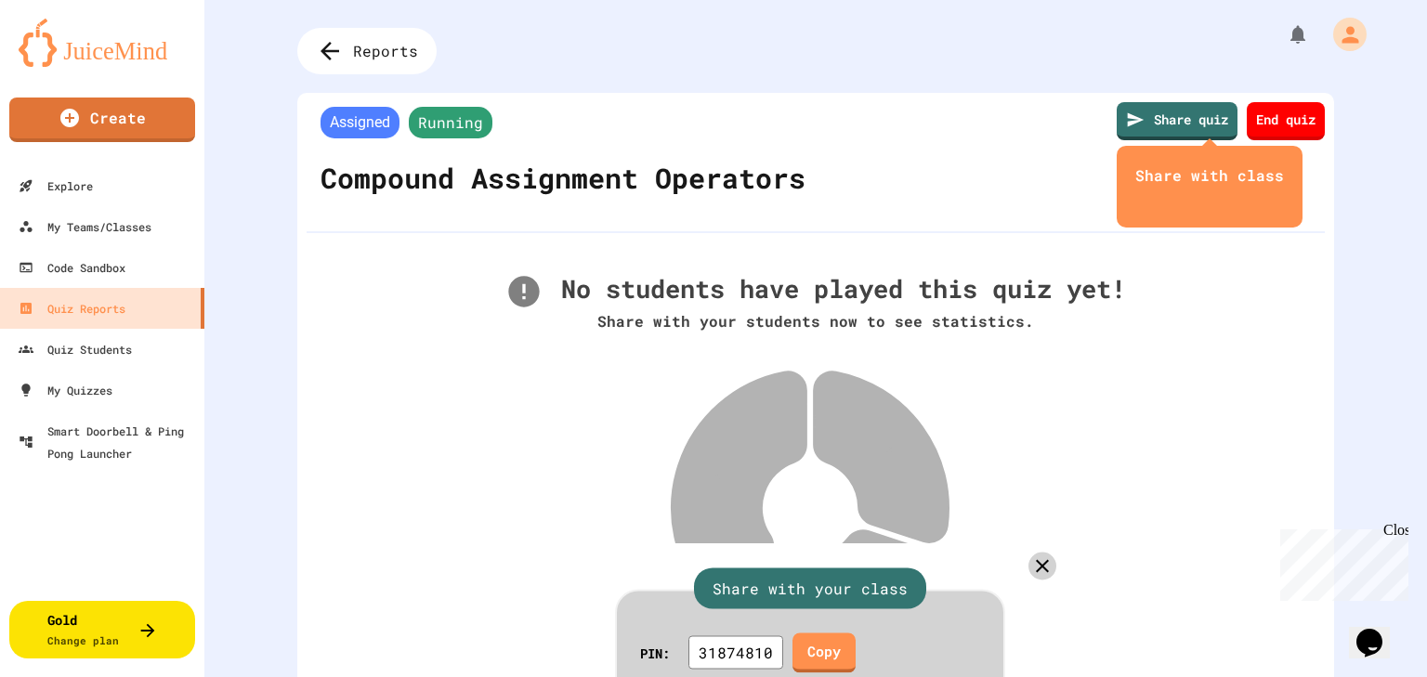
click at [1029, 553] on icon at bounding box center [1042, 566] width 27 height 27
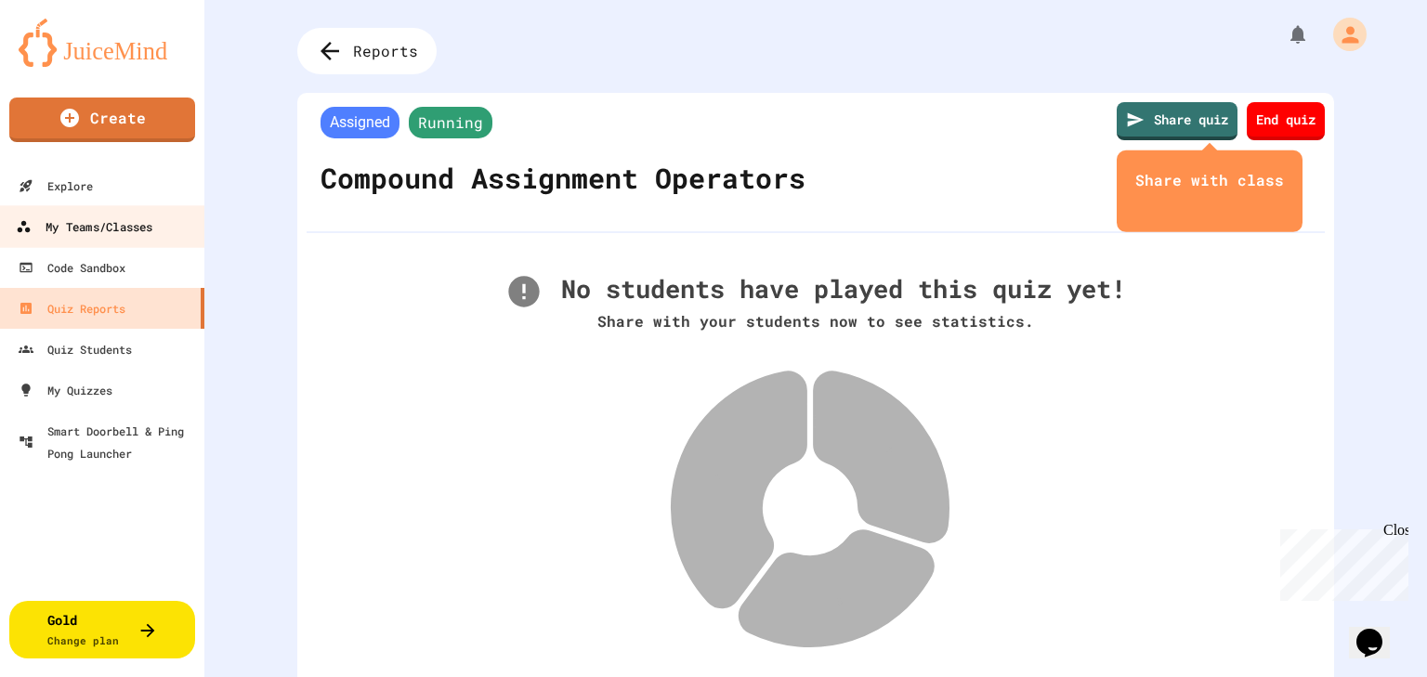
click at [68, 230] on div "My Teams/Classes" at bounding box center [84, 227] width 137 height 23
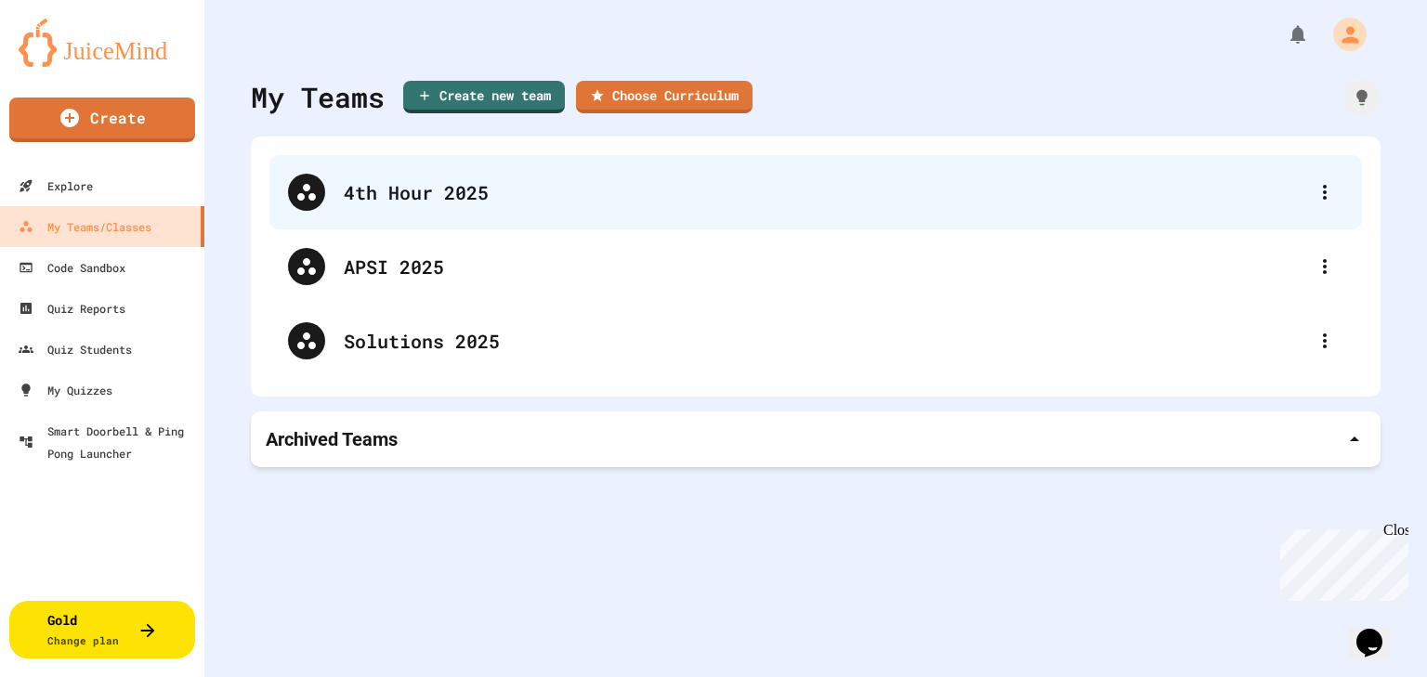
click at [419, 206] on div "4th Hour 2025" at bounding box center [815, 192] width 1093 height 74
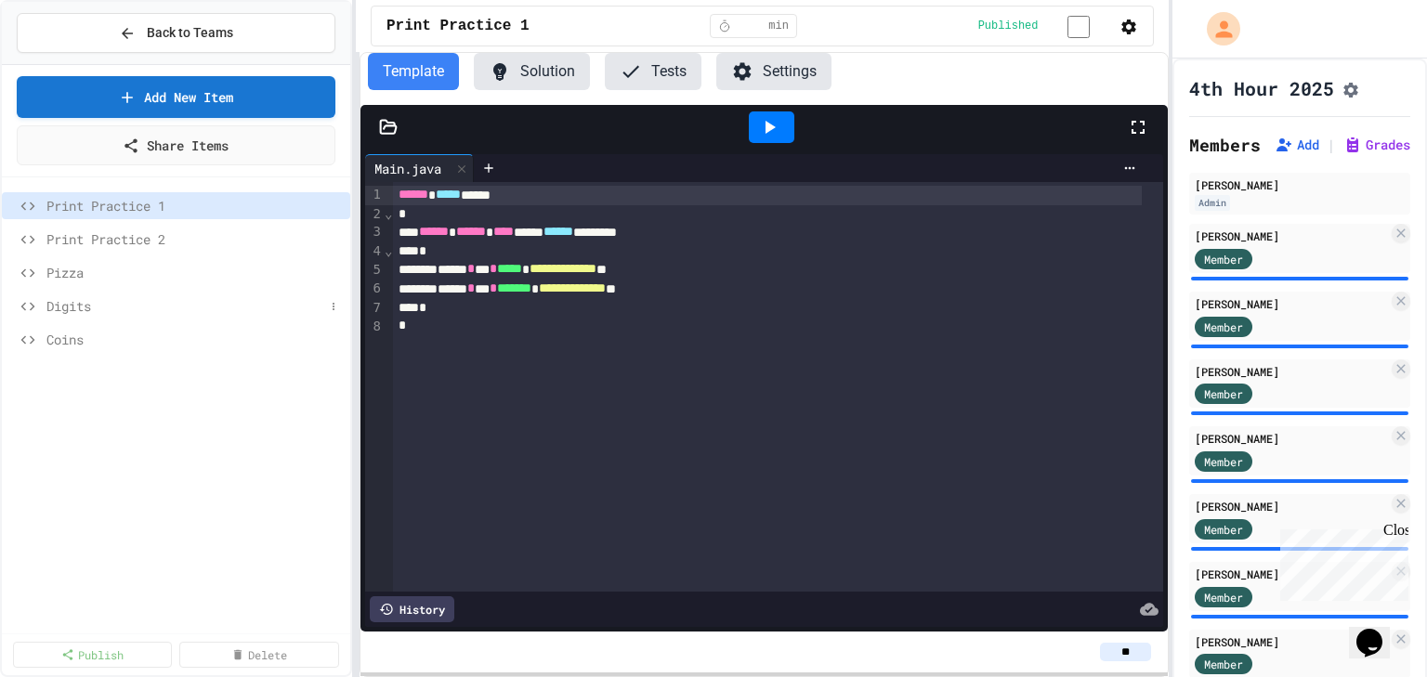
click at [73, 301] on span "Digits" at bounding box center [185, 306] width 278 height 20
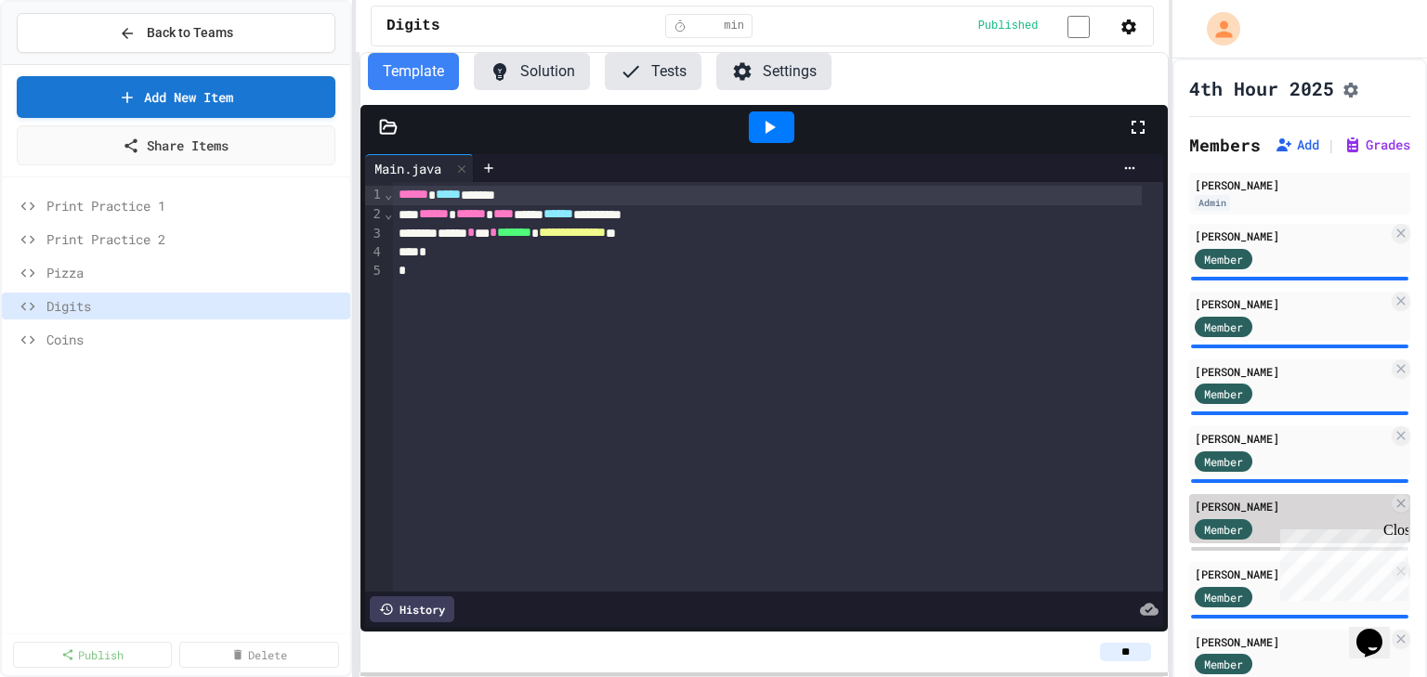
scroll to position [297, 0]
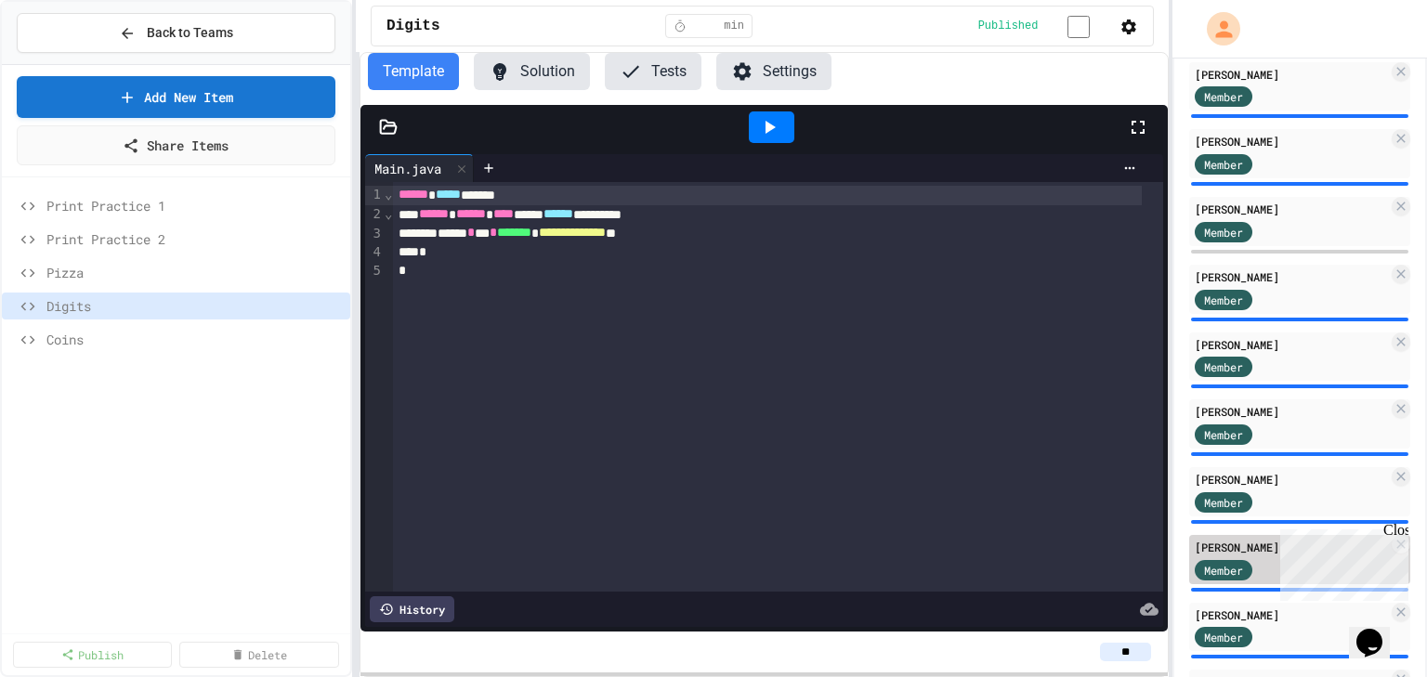
click at [1199, 556] on div "[PERSON_NAME]" at bounding box center [1291, 547] width 193 height 17
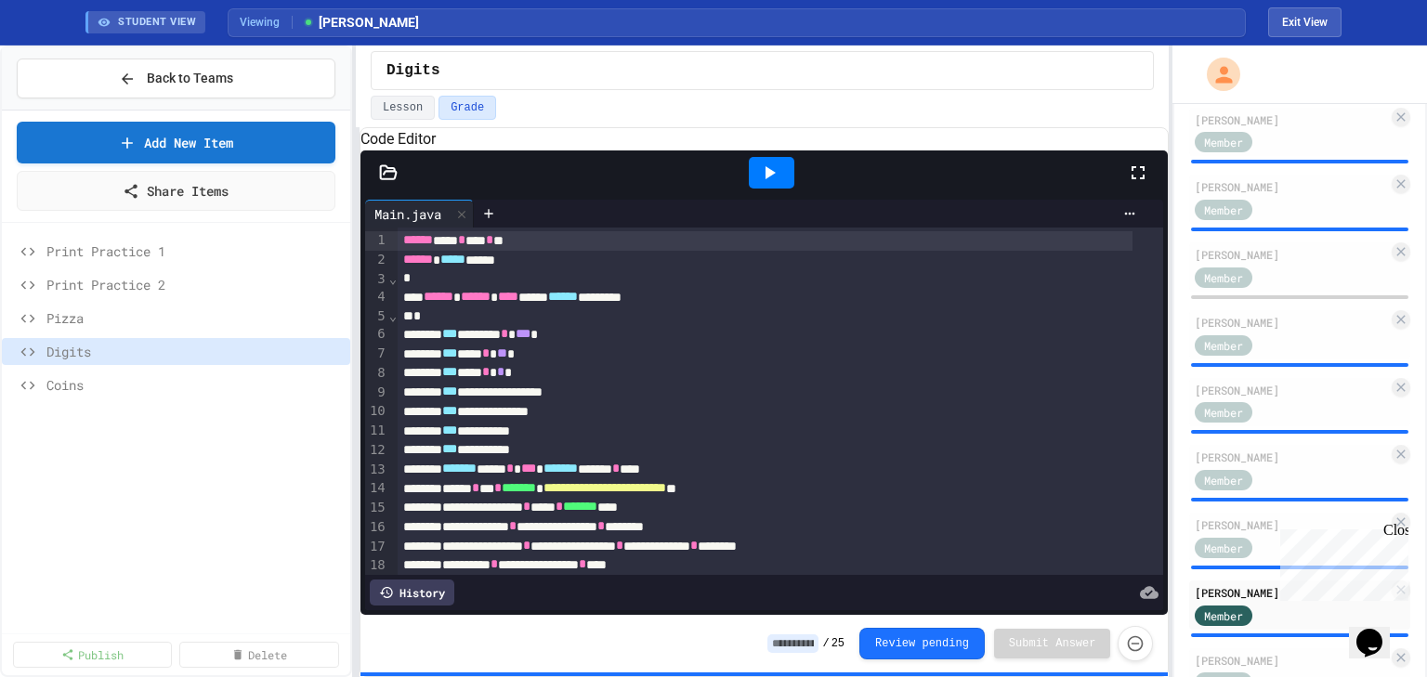
scroll to position [220, 0]
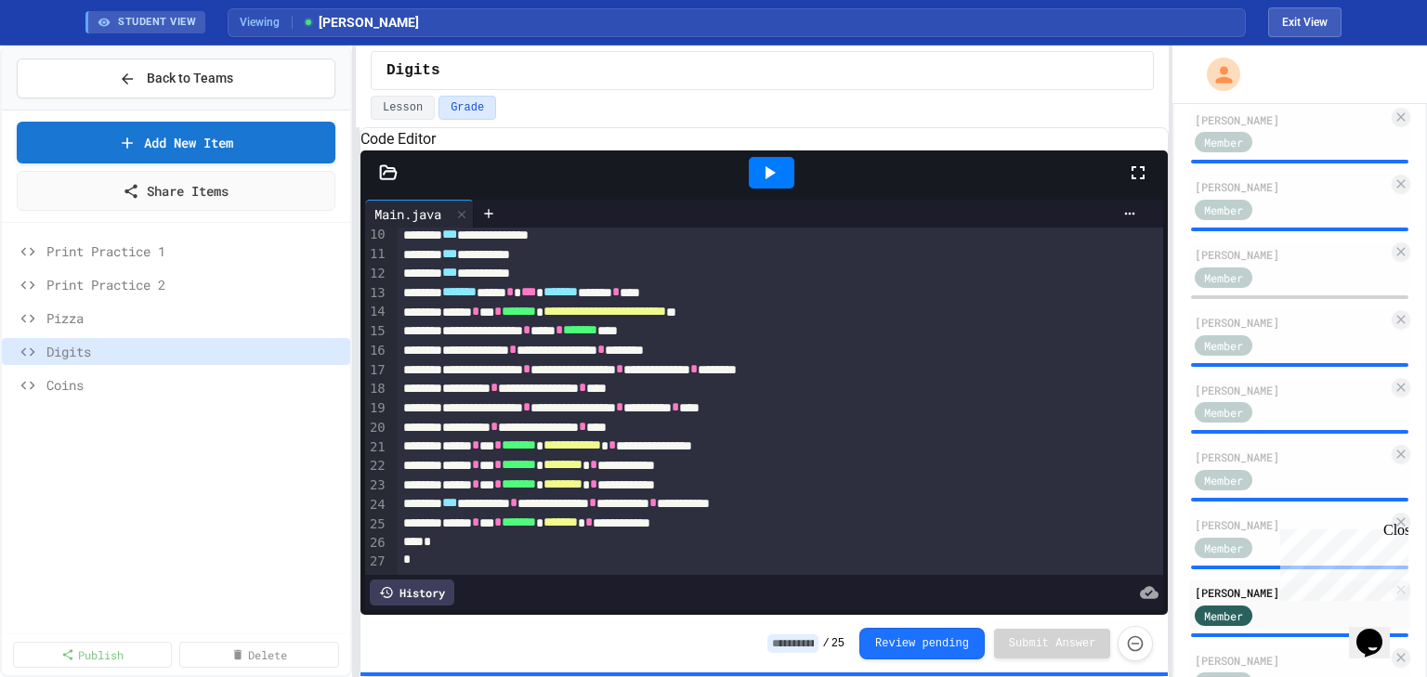
click at [785, 189] on div at bounding box center [772, 173] width 46 height 32
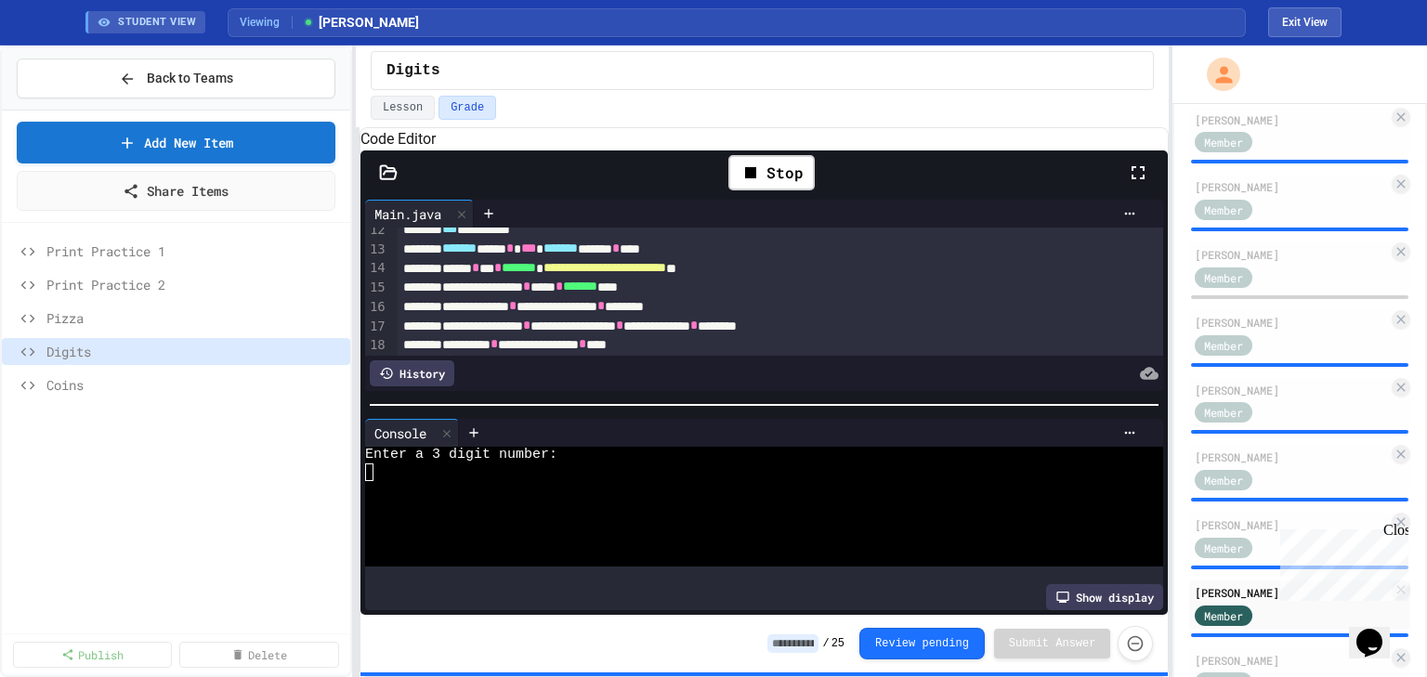
click at [401, 479] on div at bounding box center [749, 472] width 769 height 17
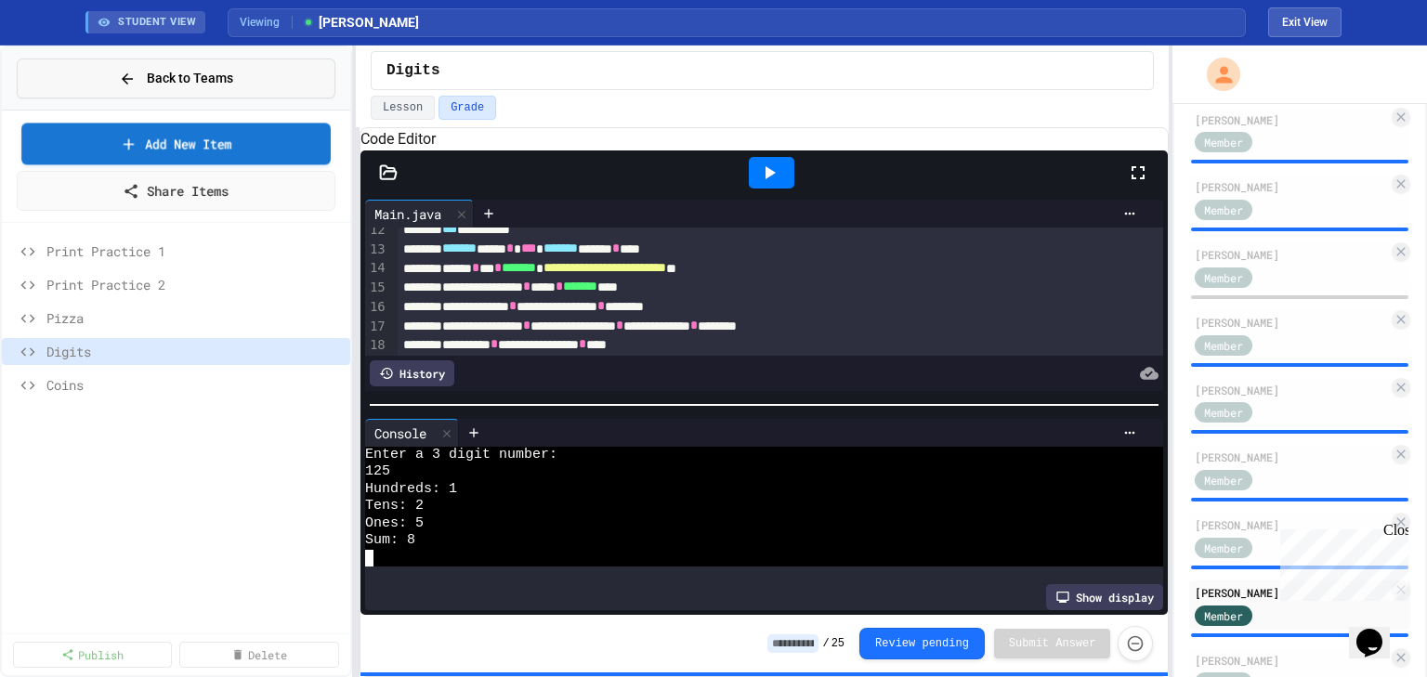
click at [172, 85] on span "Back to Teams" at bounding box center [190, 79] width 86 height 20
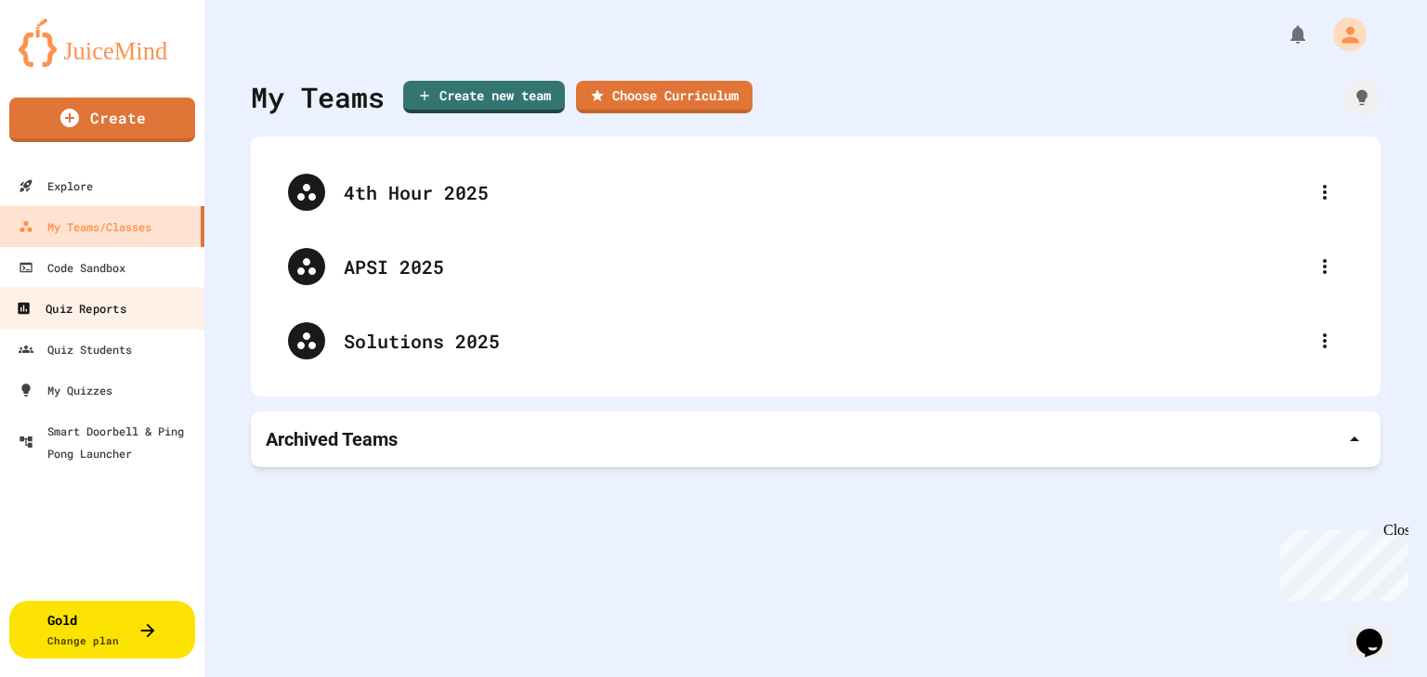
click at [98, 314] on div "Quiz Reports" at bounding box center [71, 308] width 110 height 23
